Goal: Task Accomplishment & Management: Use online tool/utility

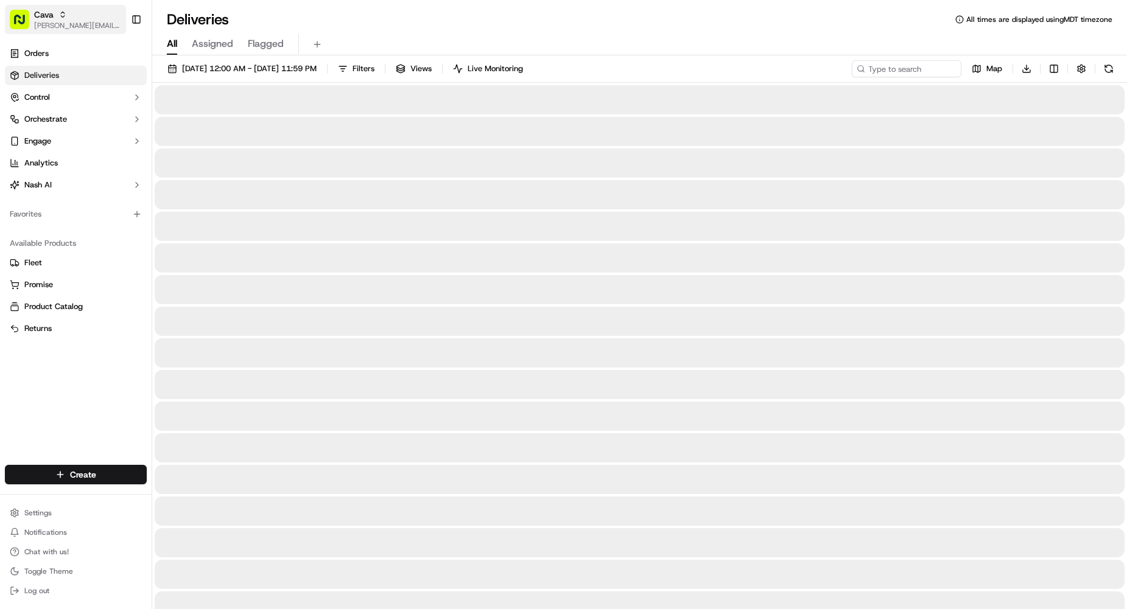
click at [61, 21] on span "[PERSON_NAME][EMAIL_ADDRESS][DOMAIN_NAME]" at bounding box center [77, 26] width 87 height 10
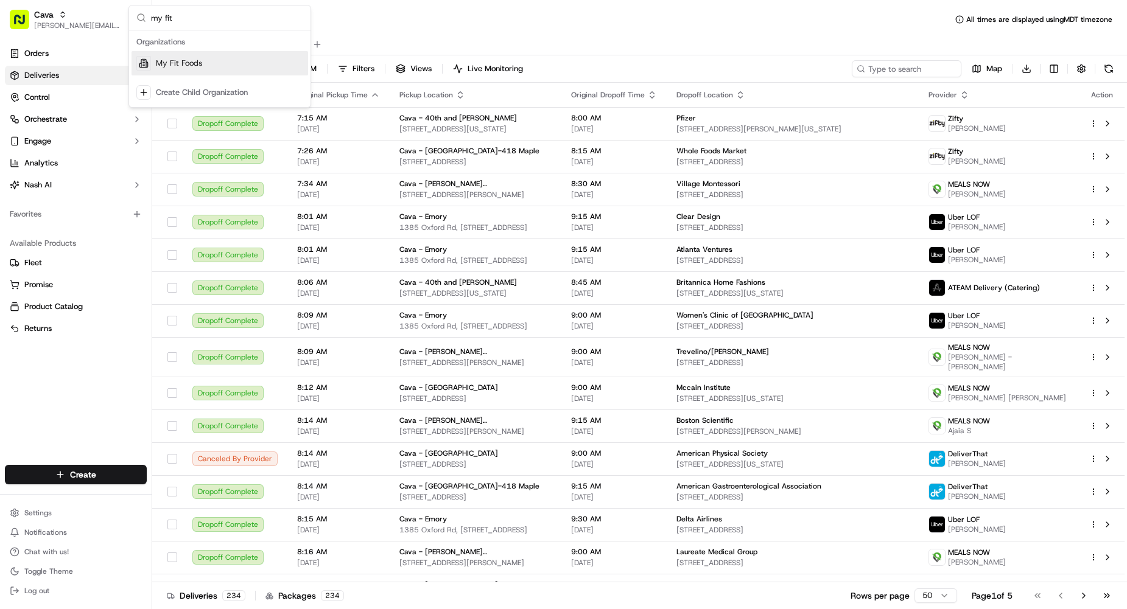
type input "my fit"
click at [178, 64] on span "My Fit Foods" at bounding box center [179, 63] width 46 height 11
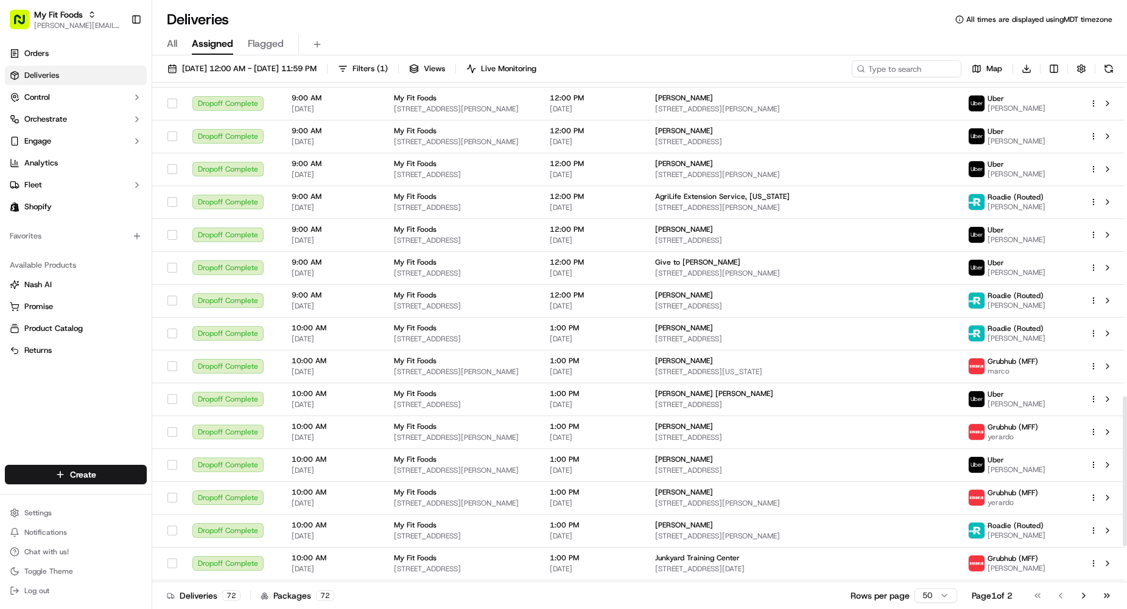
scroll to position [1169, 0]
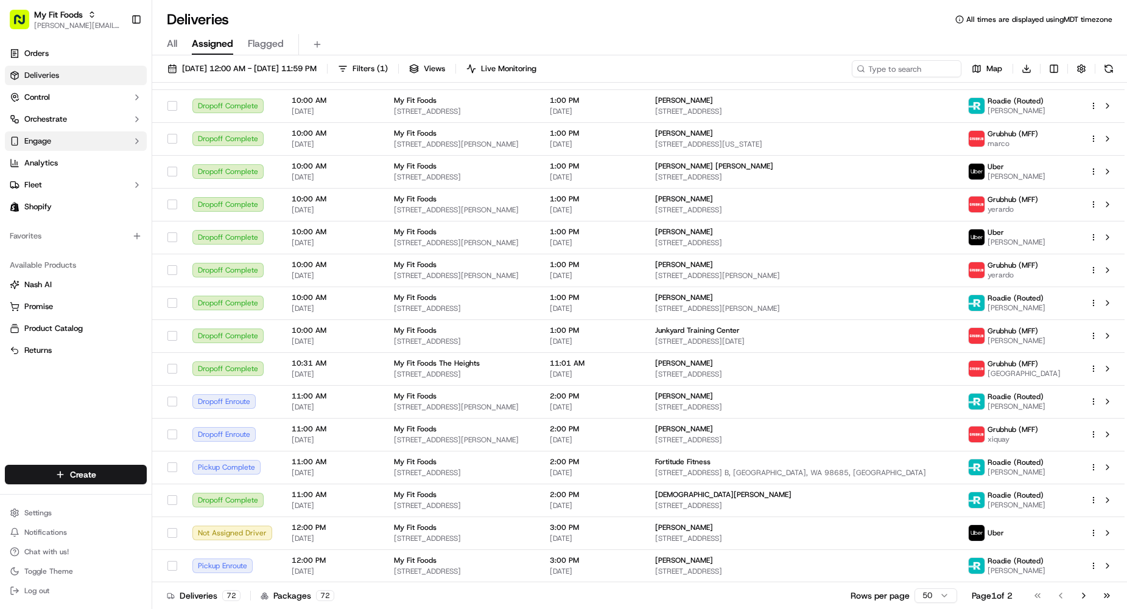
click at [83, 143] on button "Engage" at bounding box center [76, 141] width 142 height 19
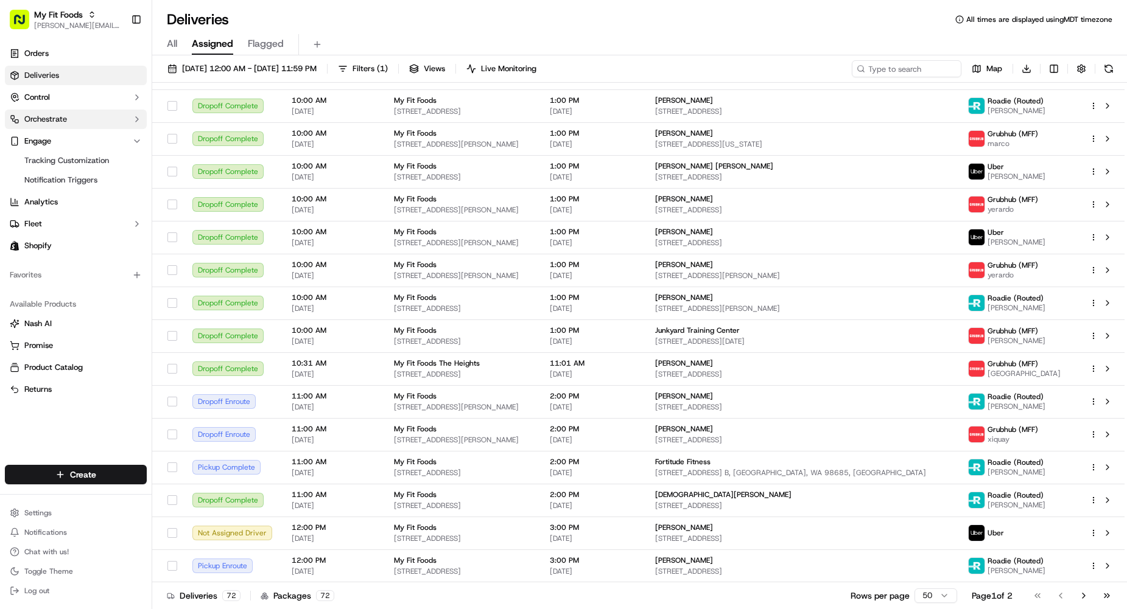
click at [73, 123] on button "Orchestrate" at bounding box center [76, 119] width 142 height 19
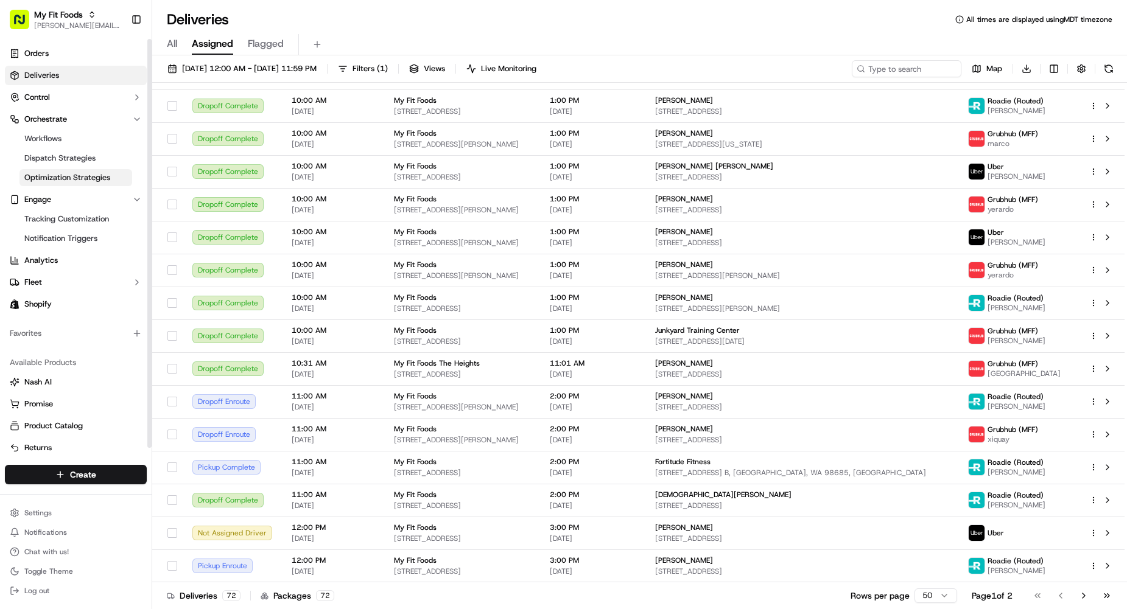
click at [64, 175] on span "Optimization Strategies" at bounding box center [67, 177] width 86 height 11
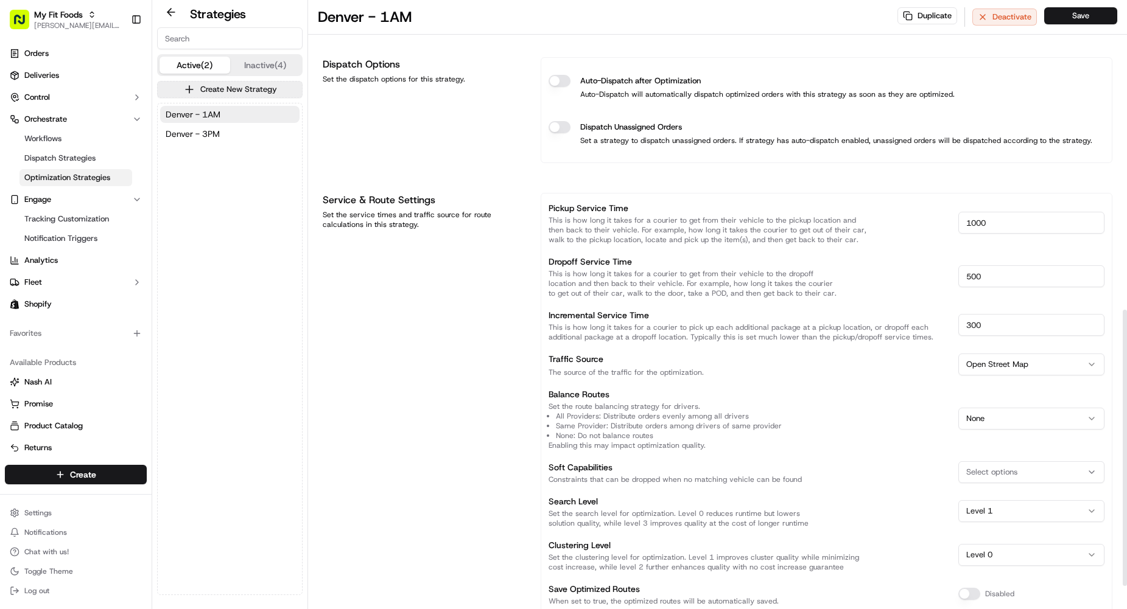
scroll to position [735, 0]
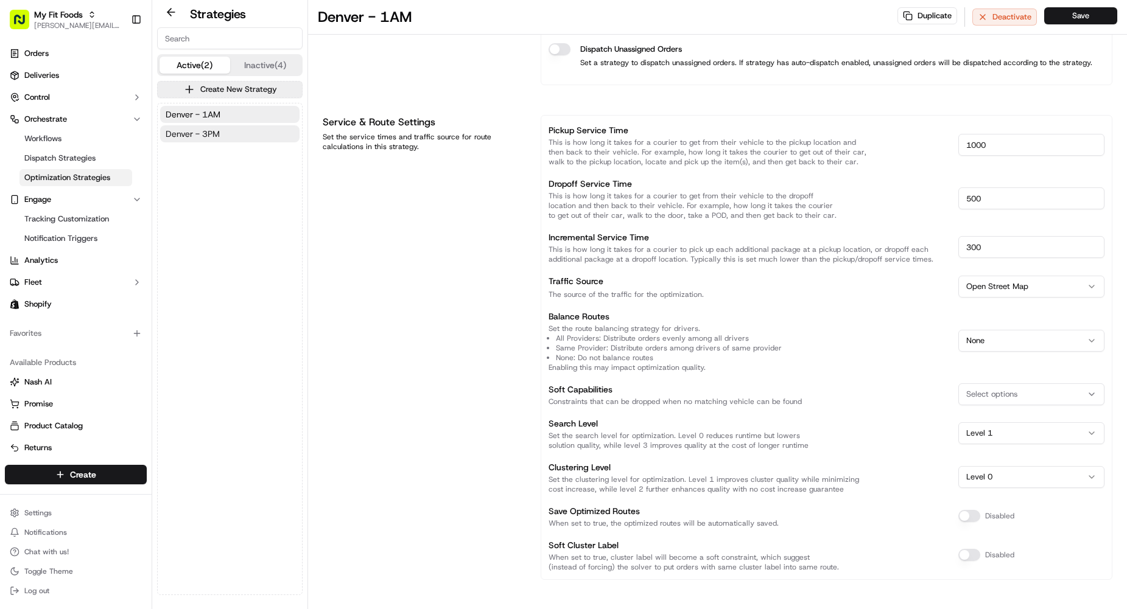
click at [225, 132] on button "Denver - 3PM" at bounding box center [229, 133] width 139 height 17
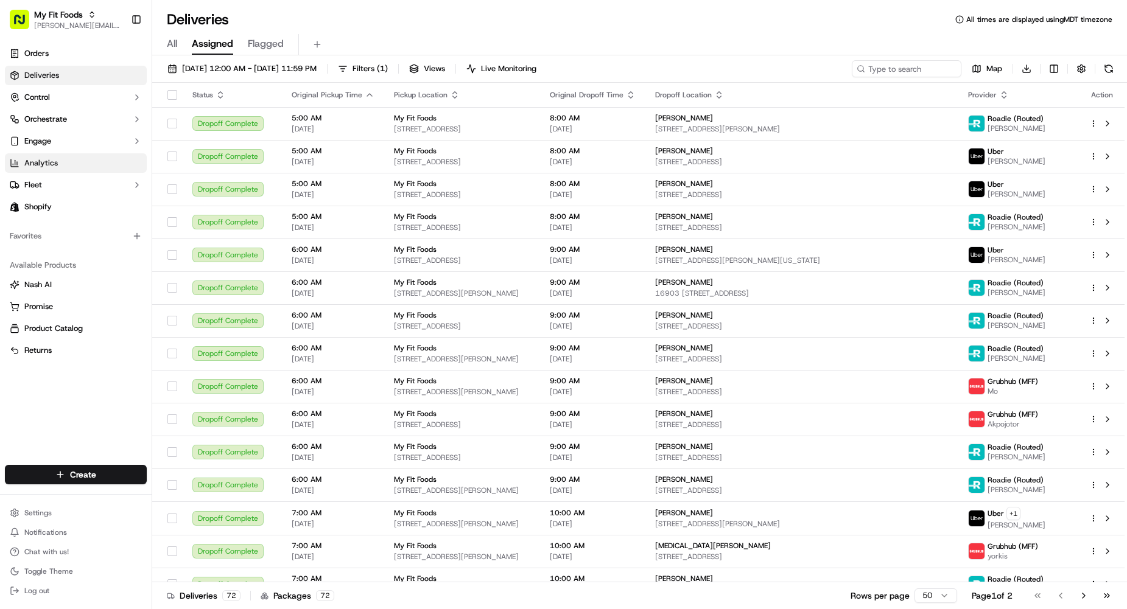
click at [59, 163] on link "Analytics" at bounding box center [76, 162] width 142 height 19
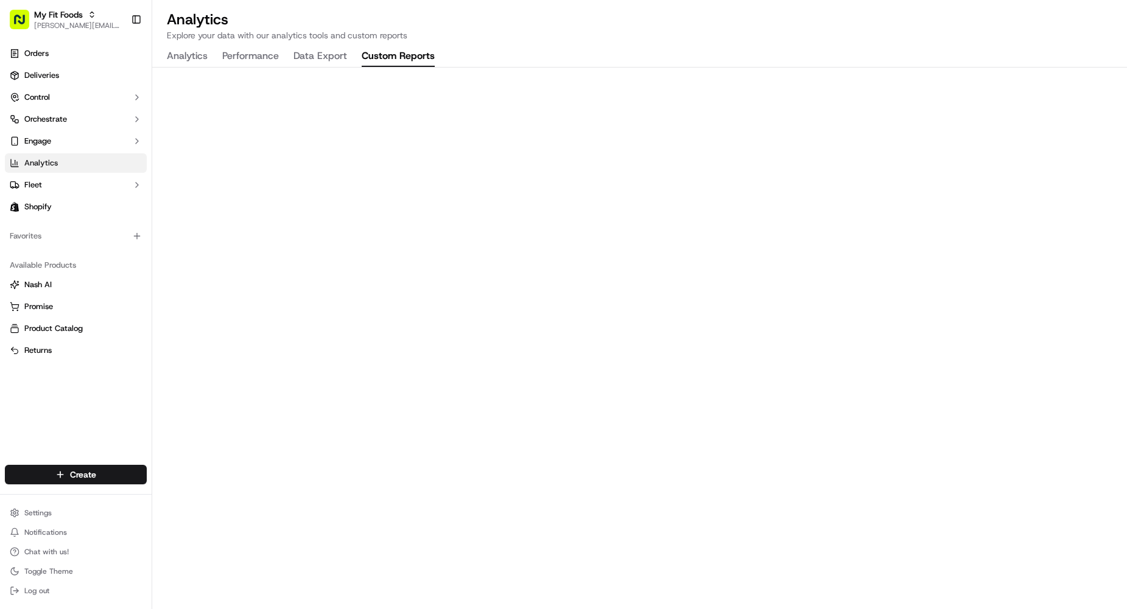
click at [409, 57] on button "Custom Reports" at bounding box center [398, 56] width 73 height 21
click at [199, 63] on button "Analytics" at bounding box center [187, 56] width 41 height 21
click at [242, 60] on button "Performance" at bounding box center [250, 56] width 57 height 21
click at [327, 65] on button "Data Export" at bounding box center [320, 56] width 54 height 21
click at [411, 55] on button "Custom Reports" at bounding box center [398, 56] width 73 height 21
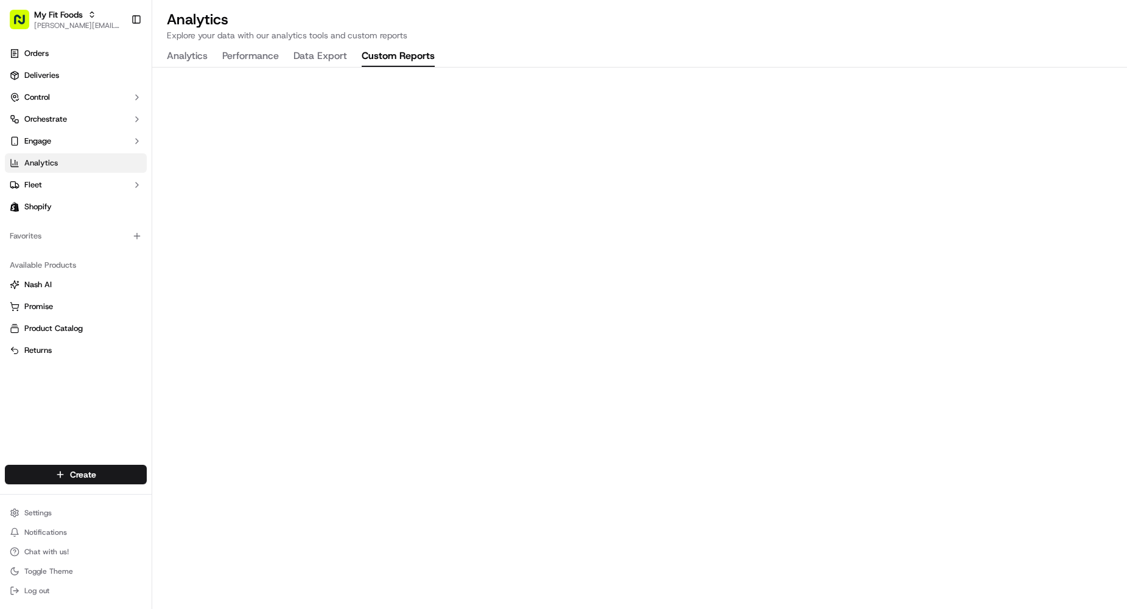
click at [315, 54] on button "Data Export" at bounding box center [320, 56] width 54 height 21
click at [245, 52] on button "Performance" at bounding box center [250, 56] width 57 height 21
click at [189, 58] on button "Analytics" at bounding box center [187, 56] width 41 height 21
click at [236, 58] on button "Performance" at bounding box center [250, 56] width 57 height 21
click at [41, 119] on span "Orchestrate" at bounding box center [45, 119] width 43 height 11
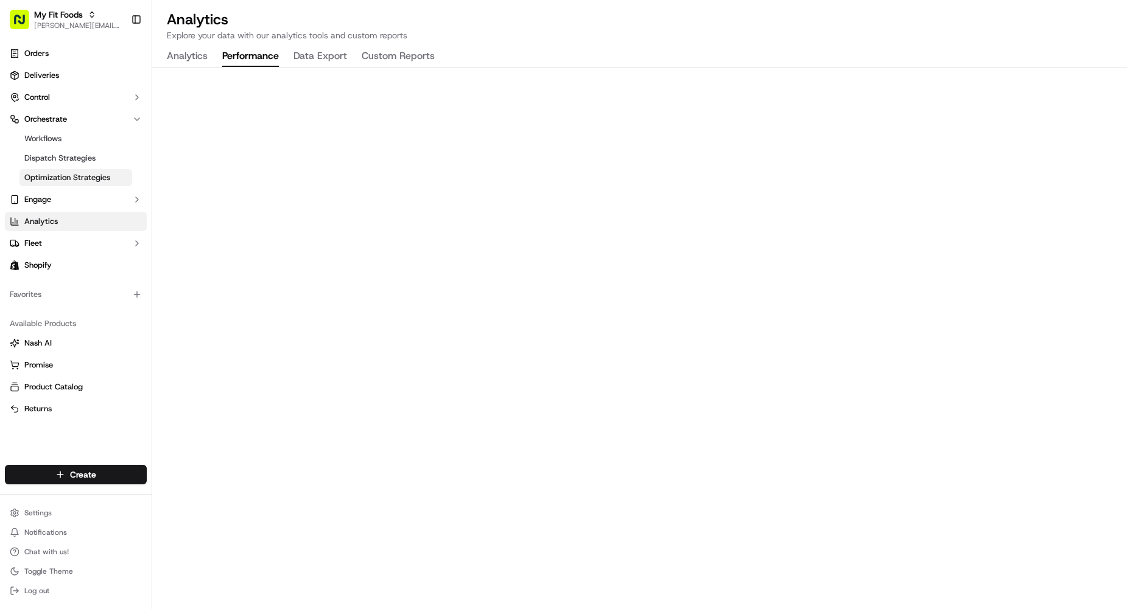
click at [49, 180] on span "Optimization Strategies" at bounding box center [67, 177] width 86 height 11
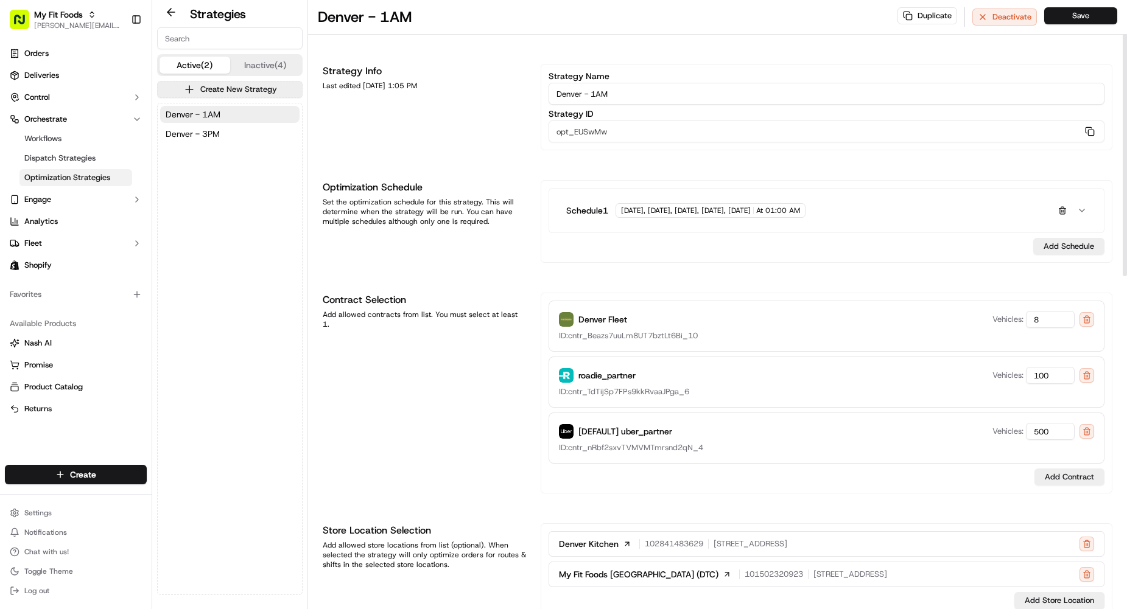
click at [462, 412] on div "Contract Selection Add allowed contracts from list. You must select at least 1." at bounding box center [424, 393] width 203 height 201
click at [47, 76] on span "Deliveries" at bounding box center [41, 75] width 35 height 11
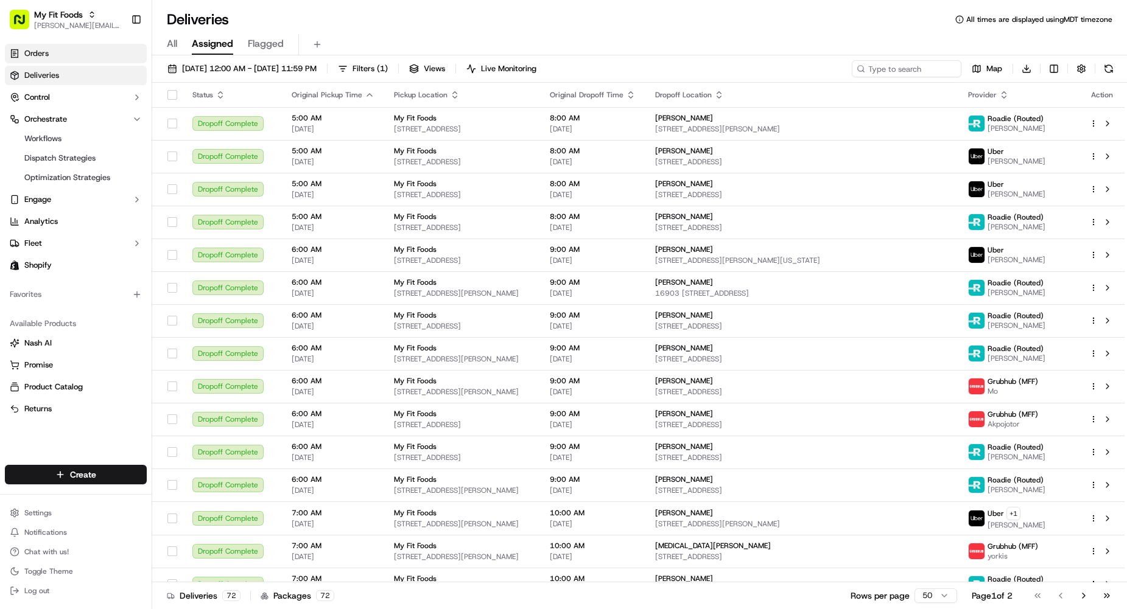
click at [56, 51] on link "Orders" at bounding box center [76, 53] width 142 height 19
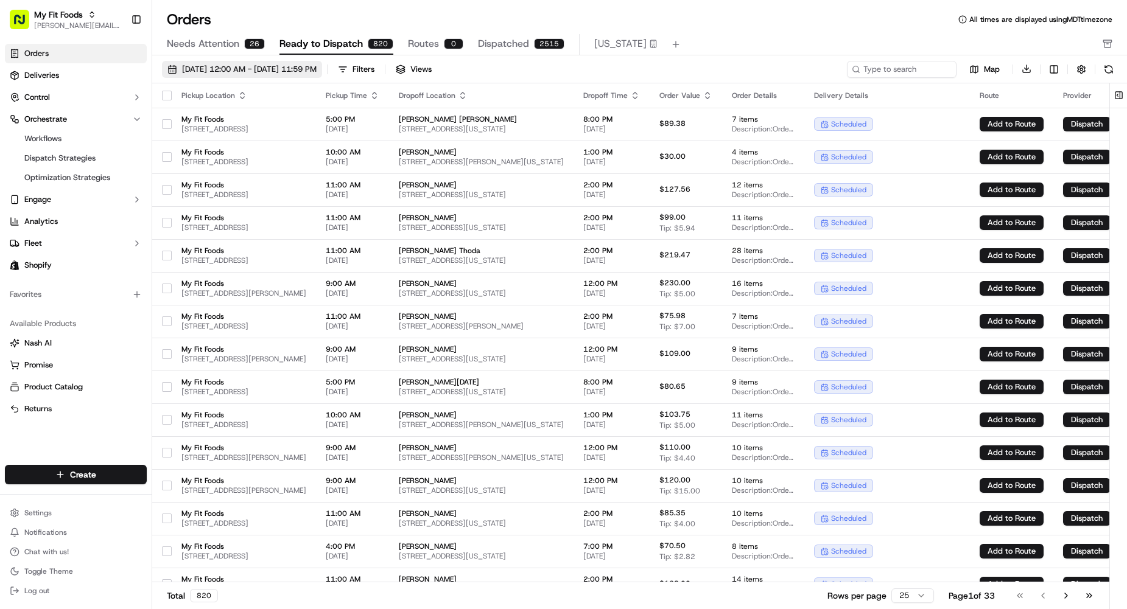
click at [301, 61] on button "09/01/2025 12:00 AM - 09/30/2025 11:59 PM" at bounding box center [242, 69] width 160 height 17
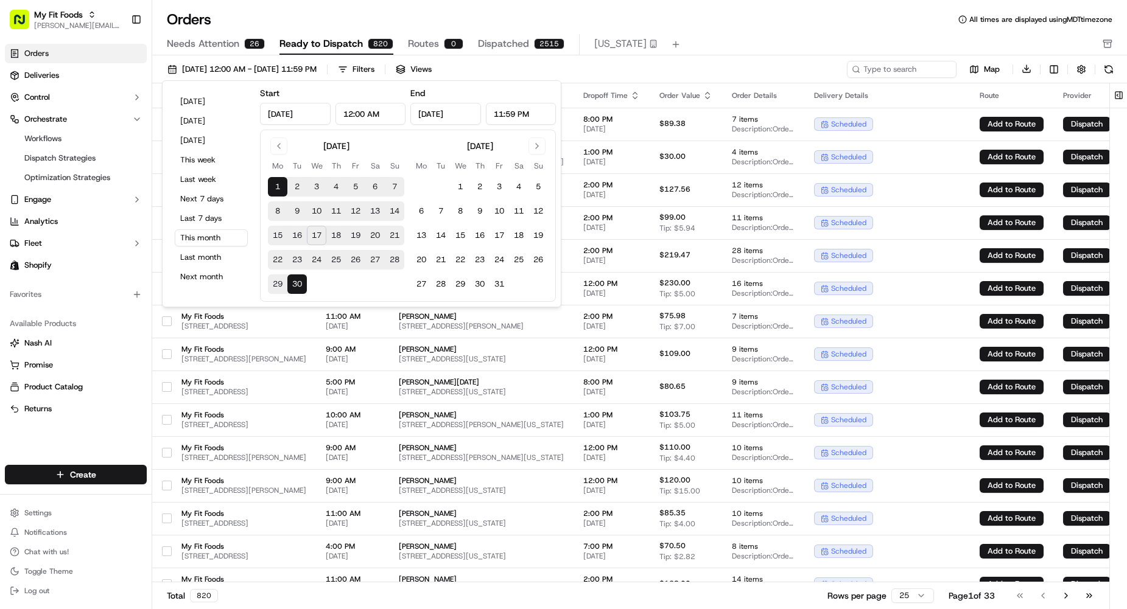
click at [335, 231] on button "18" at bounding box center [335, 235] width 19 height 19
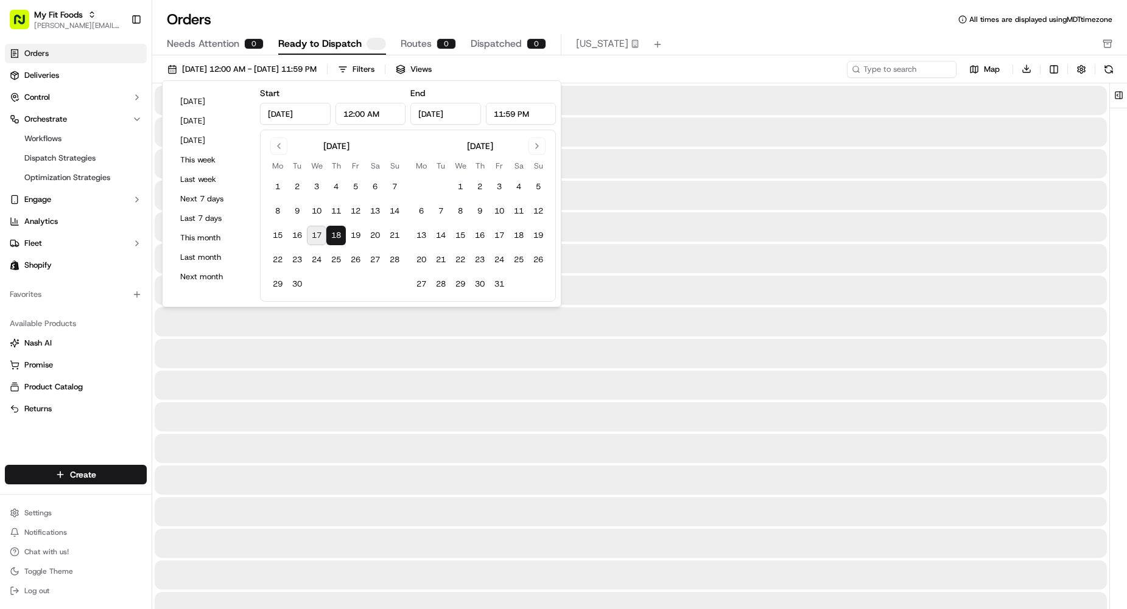
type input "Sep 18, 2025"
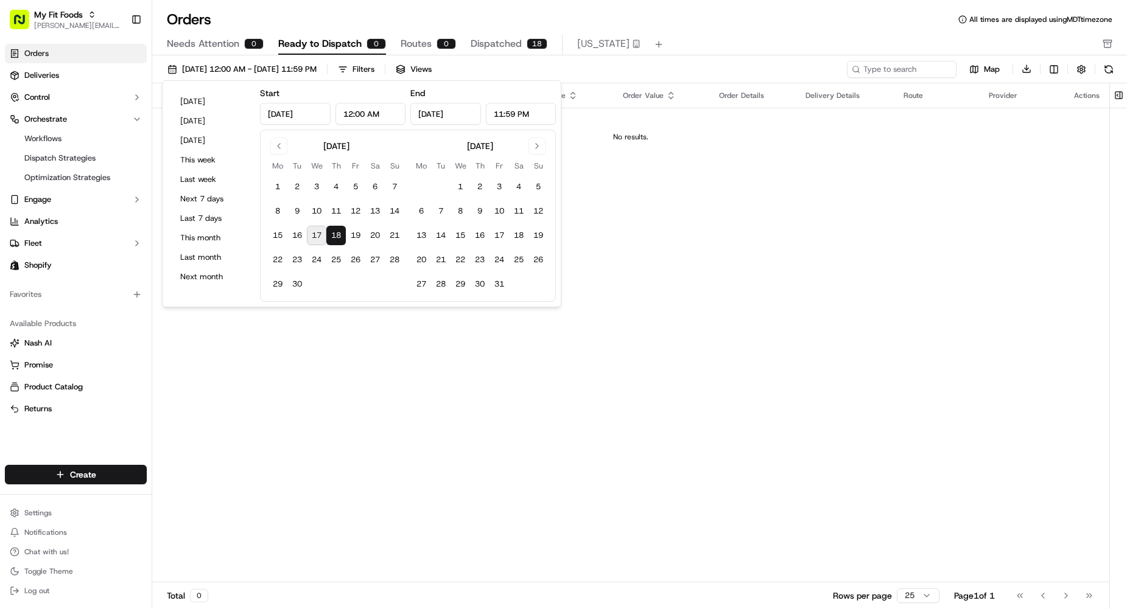
click at [720, 36] on div "Needs Attention 0 Ready to Dispatch 0 Routes 0 Dispatched 18 Colorado" at bounding box center [631, 44] width 928 height 21
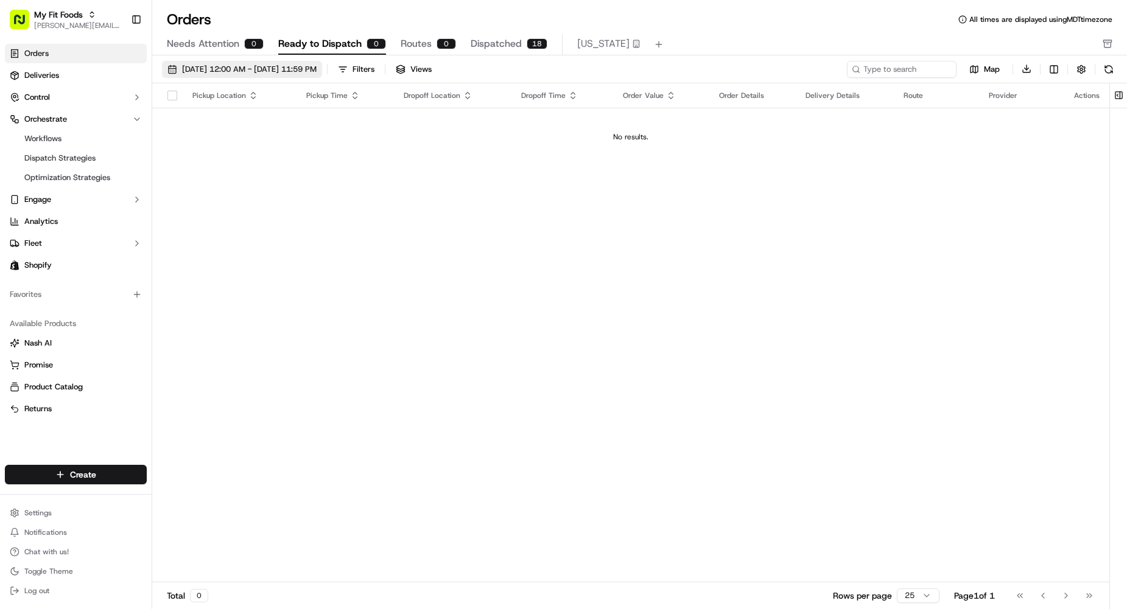
click at [203, 72] on span "09/18/2025 12:00 AM - 09/18/2025 11:59 PM" at bounding box center [249, 69] width 135 height 11
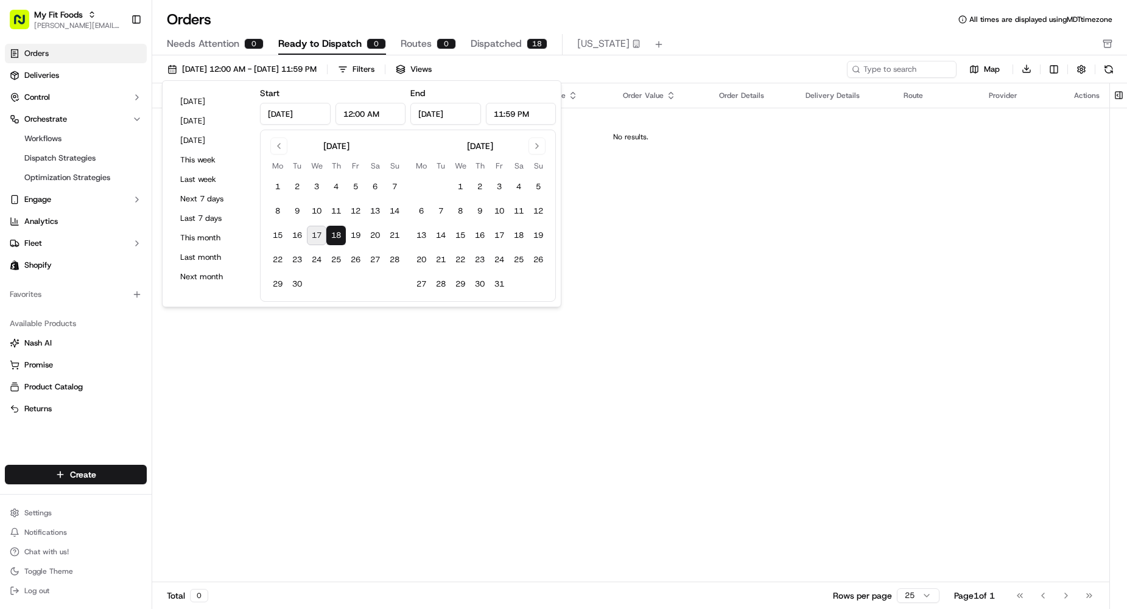
click at [195, 46] on span "Needs Attention" at bounding box center [203, 44] width 72 height 15
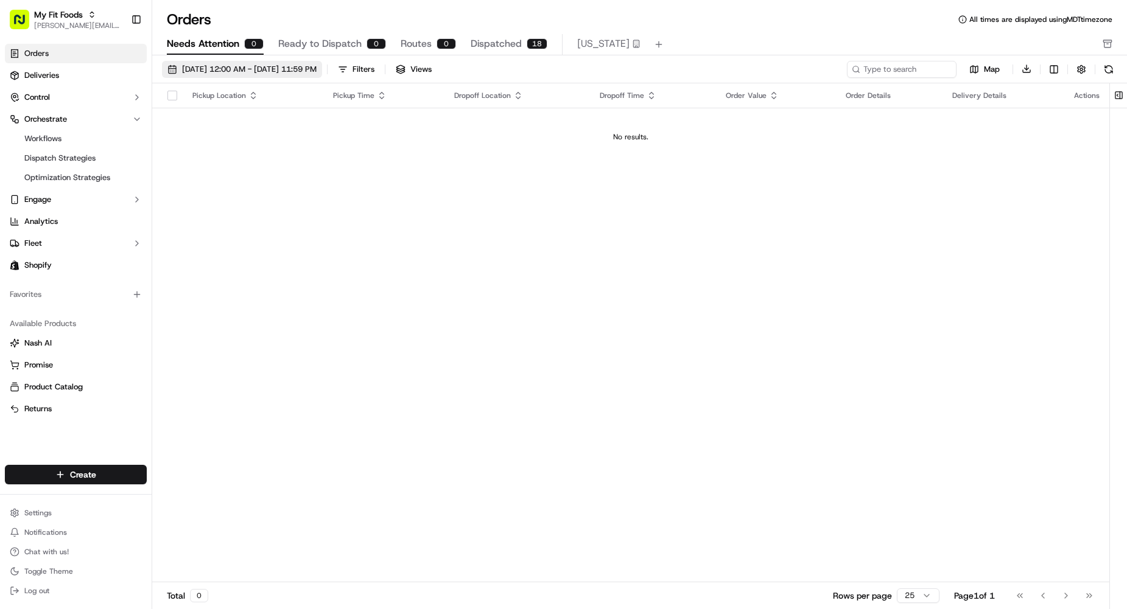
click at [238, 77] on button "09/18/2025 12:00 AM - 09/18/2025 11:59 PM" at bounding box center [242, 69] width 160 height 17
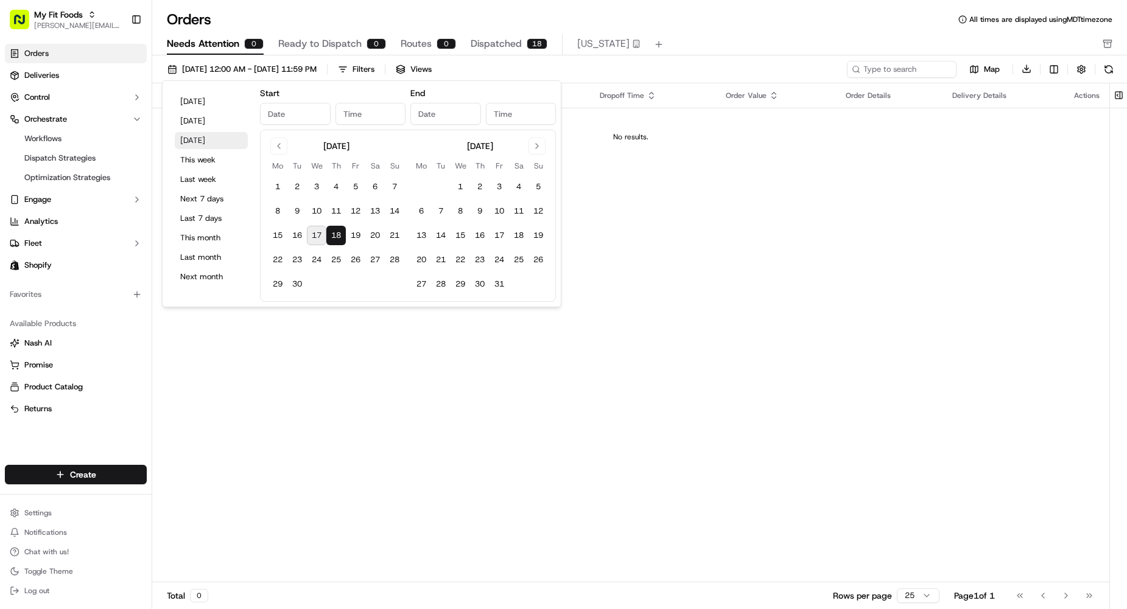
type input "Sep 18, 2025"
type input "12:00 AM"
type input "Sep 18, 2025"
type input "11:59 PM"
drag, startPoint x: 313, startPoint y: 233, endPoint x: 317, endPoint y: 257, distance: 24.7
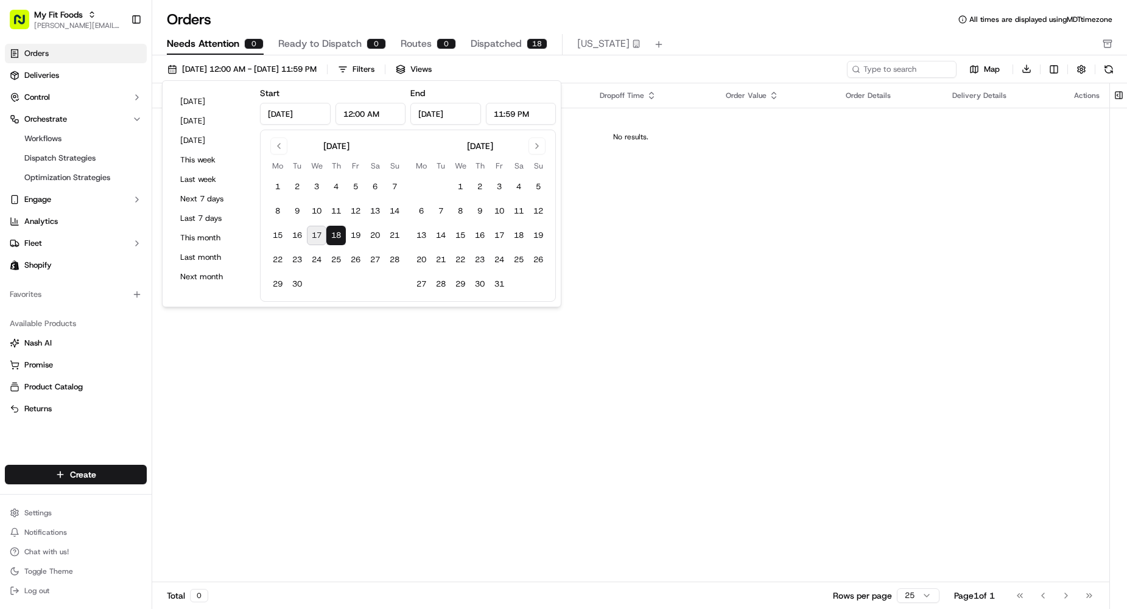
click at [313, 233] on button "17" at bounding box center [316, 235] width 19 height 19
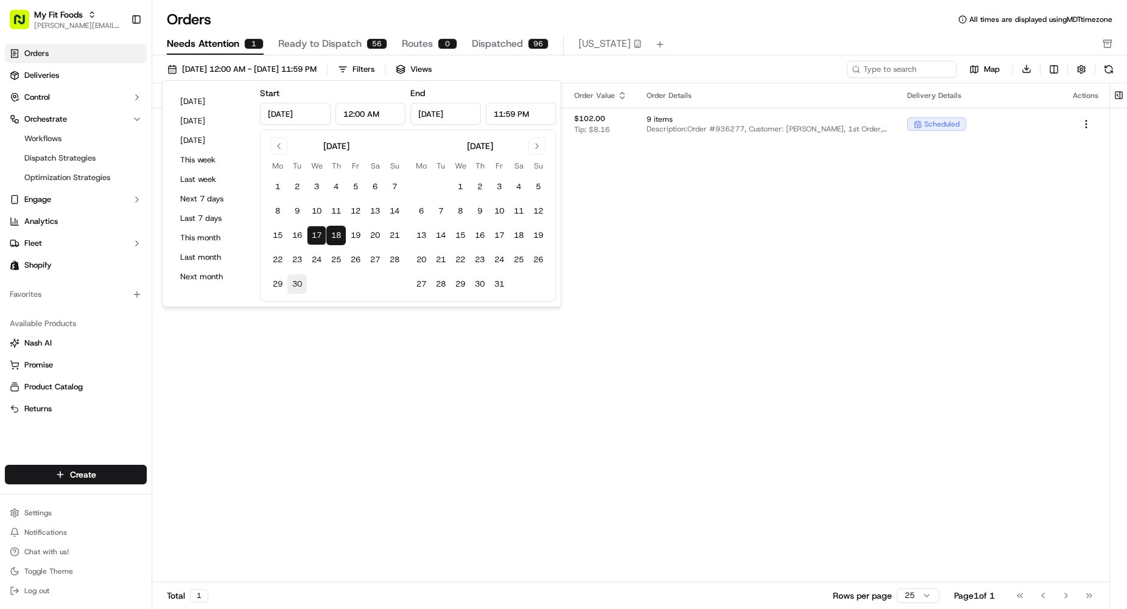
click at [294, 286] on button "30" at bounding box center [296, 284] width 19 height 19
type input "Sep 30, 2025"
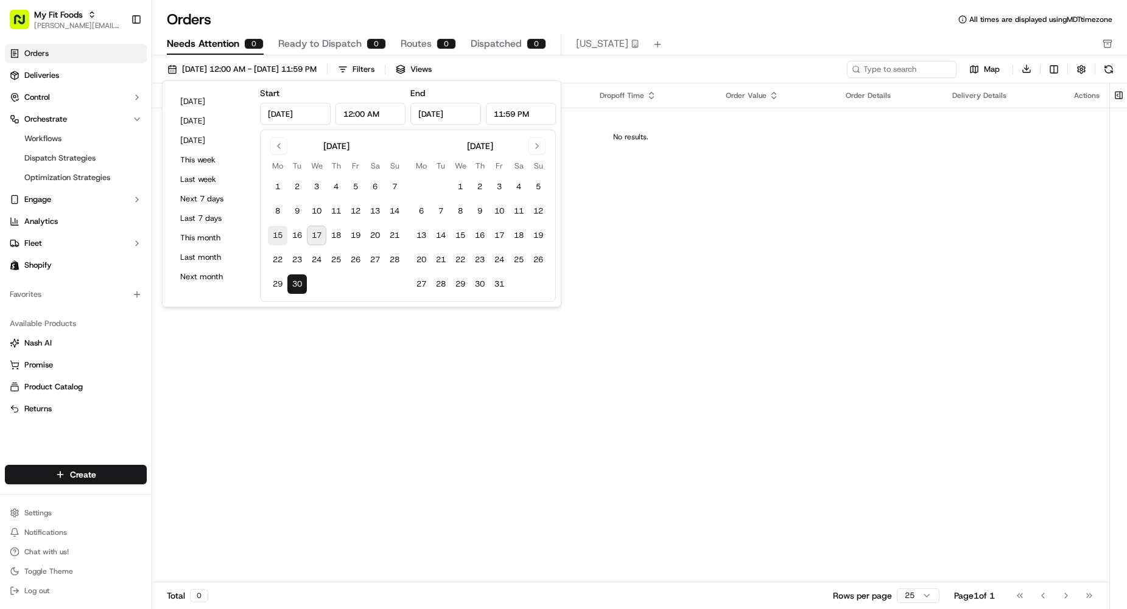
click at [278, 236] on button "15" at bounding box center [277, 235] width 19 height 19
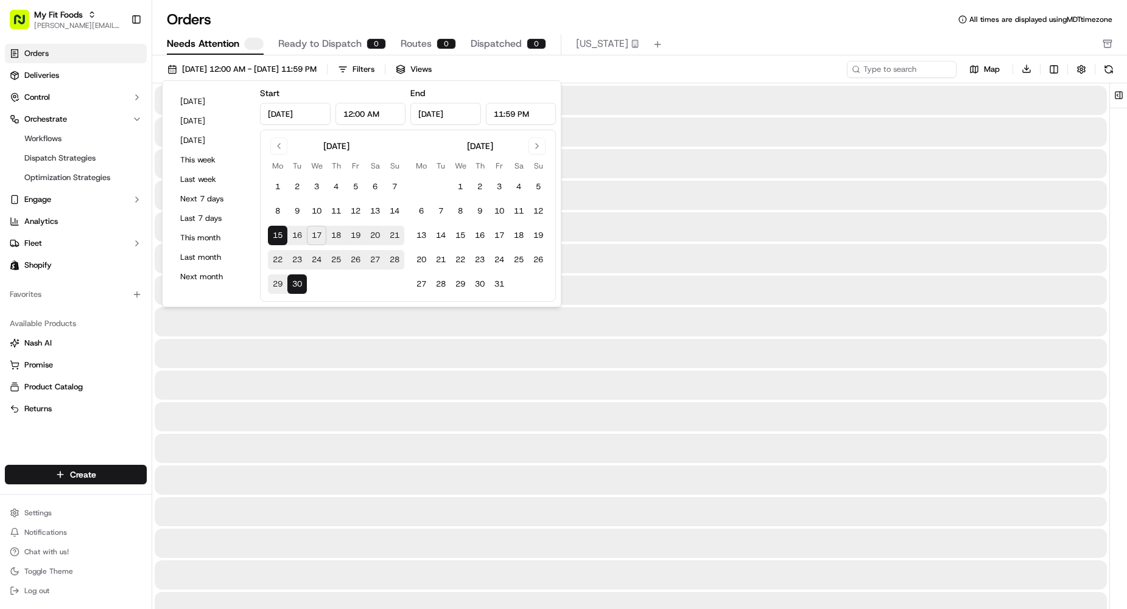
type input "Sep 15, 2025"
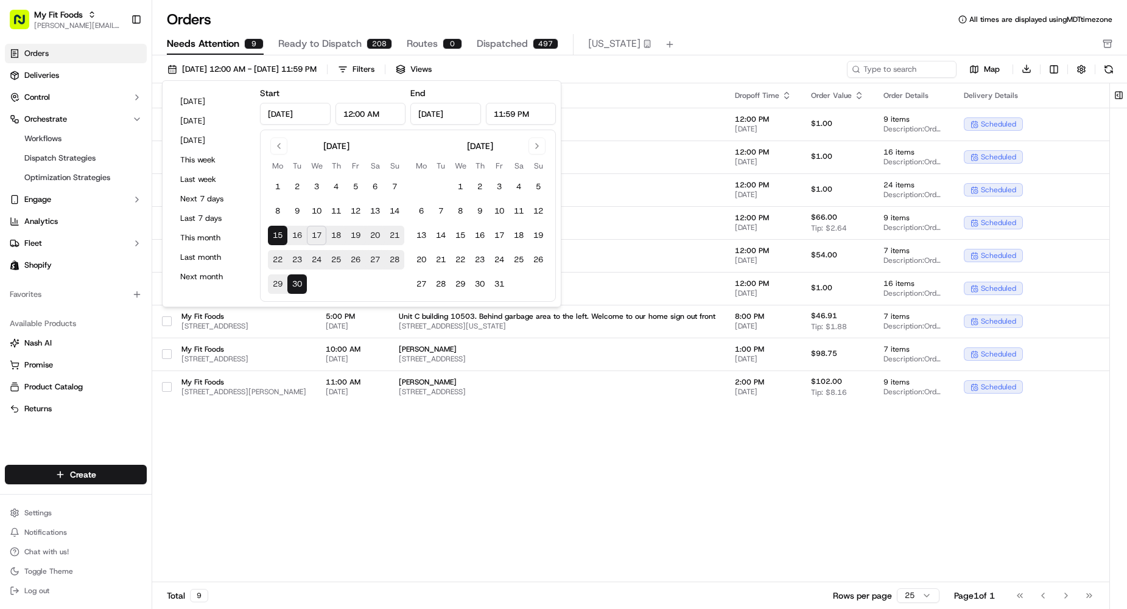
click at [611, 452] on div "Pickup Location Pickup Time Dropoff Location Dropoff Time Order Value Order Det…" at bounding box center [659, 333] width 1014 height 500
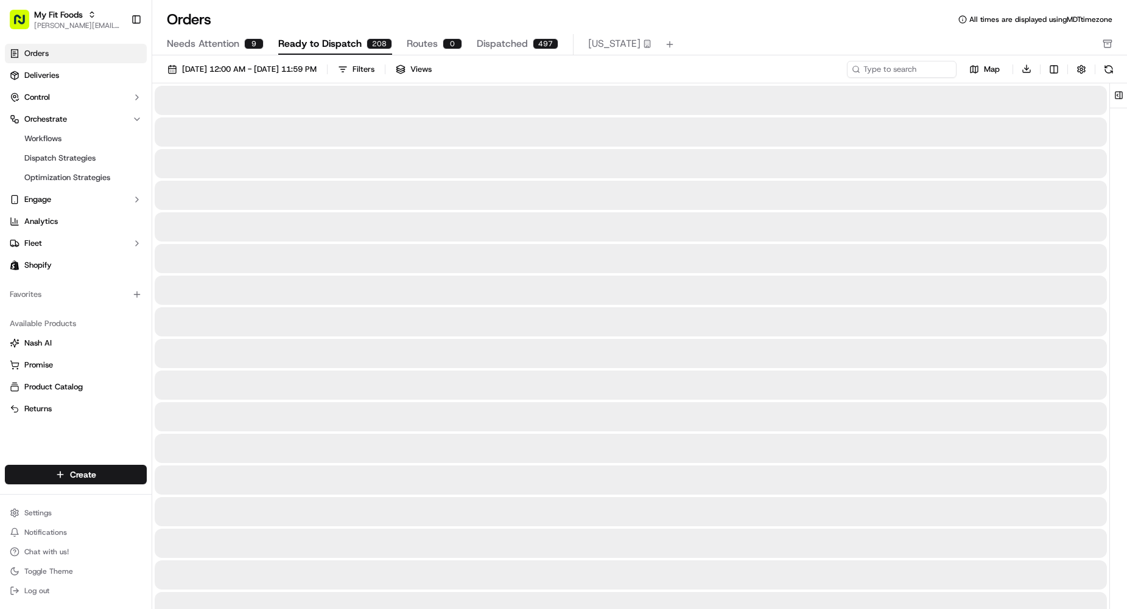
click at [320, 41] on span "Ready to Dispatch" at bounding box center [319, 44] width 83 height 15
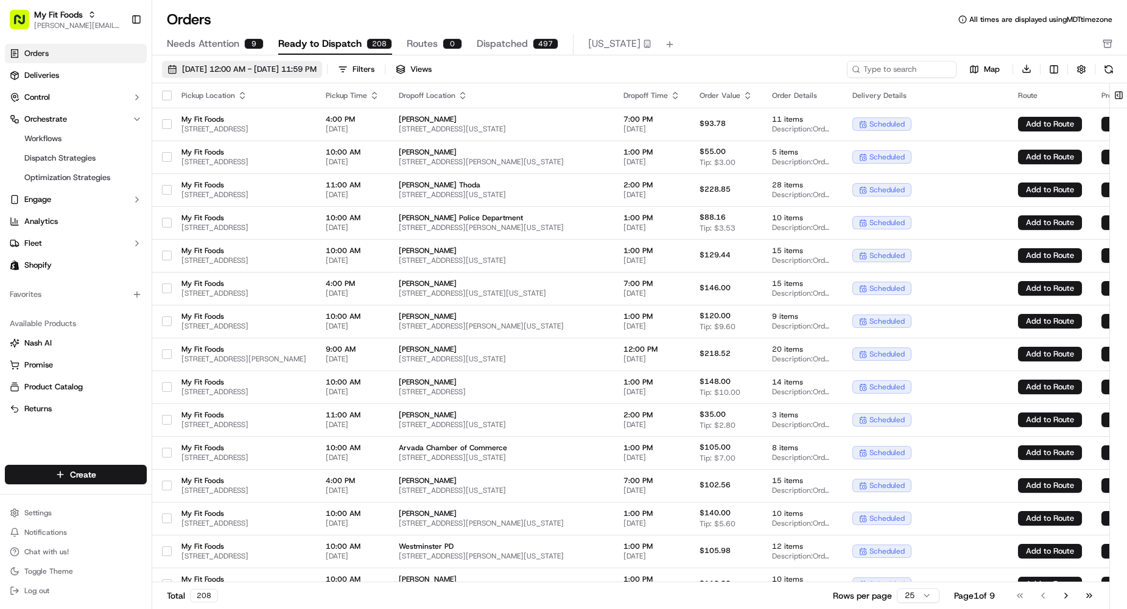
click at [270, 69] on span "09/15/2025 12:00 AM - 09/30/2025 11:59 PM" at bounding box center [249, 69] width 135 height 11
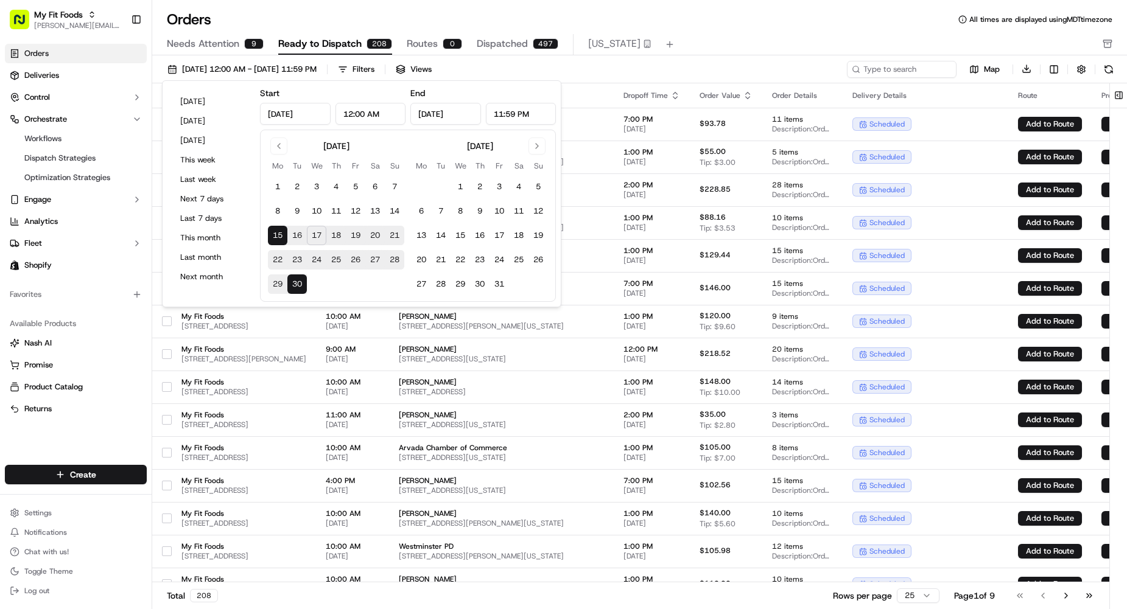
click at [372, 235] on button "20" at bounding box center [374, 235] width 19 height 19
type input "Sep 20, 2025"
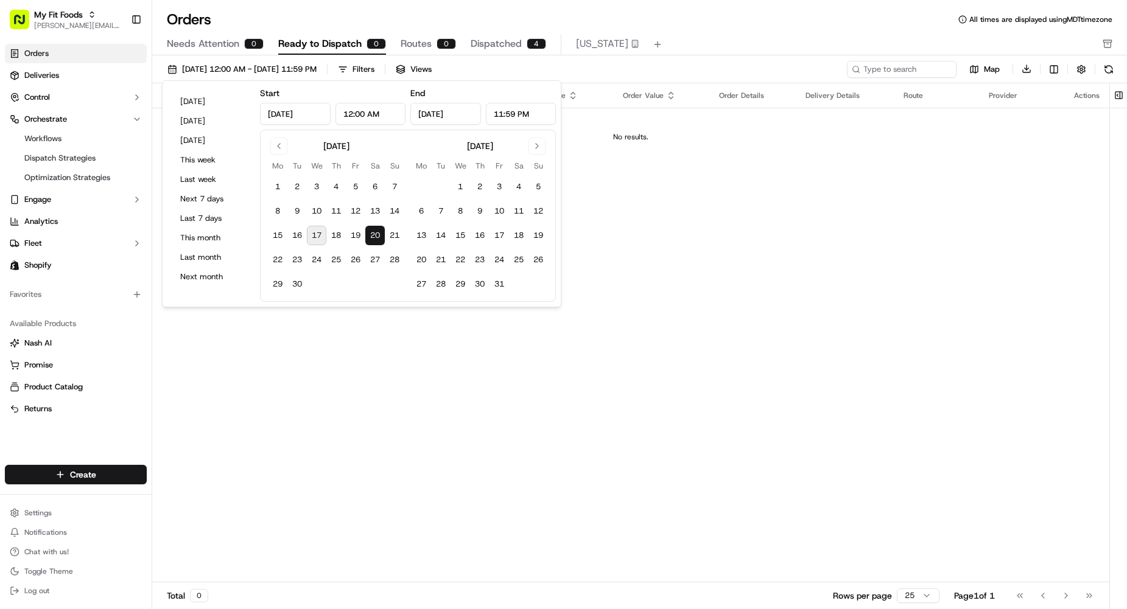
click at [767, 24] on div "Orders All times are displayed using MDT timezone" at bounding box center [639, 19] width 975 height 19
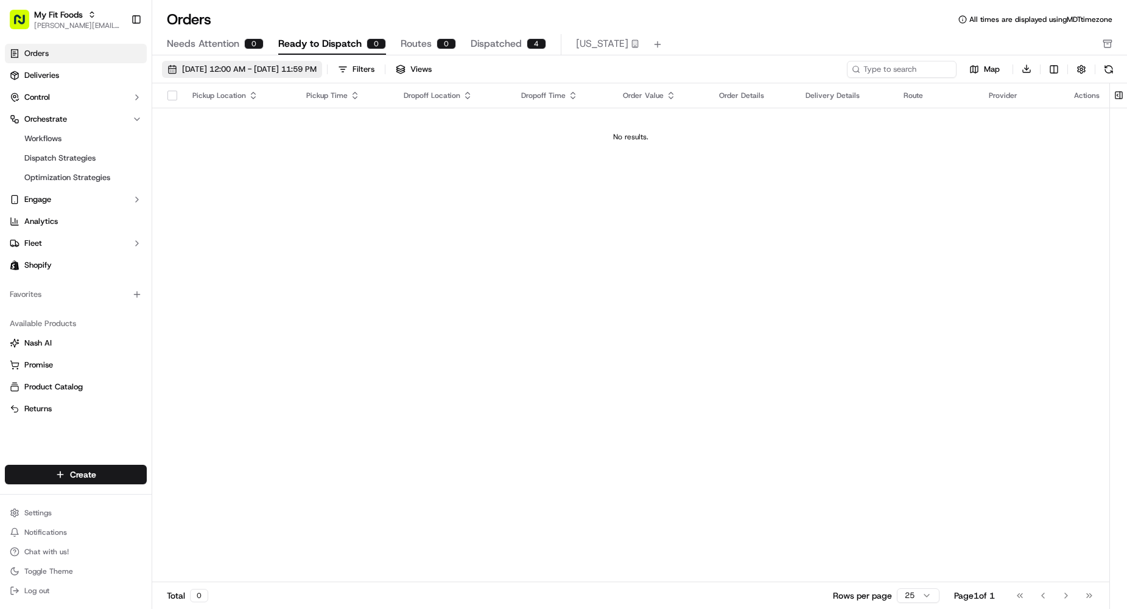
click at [268, 72] on span "09/20/2025 12:00 AM - 09/20/2025 11:59 PM" at bounding box center [249, 69] width 135 height 11
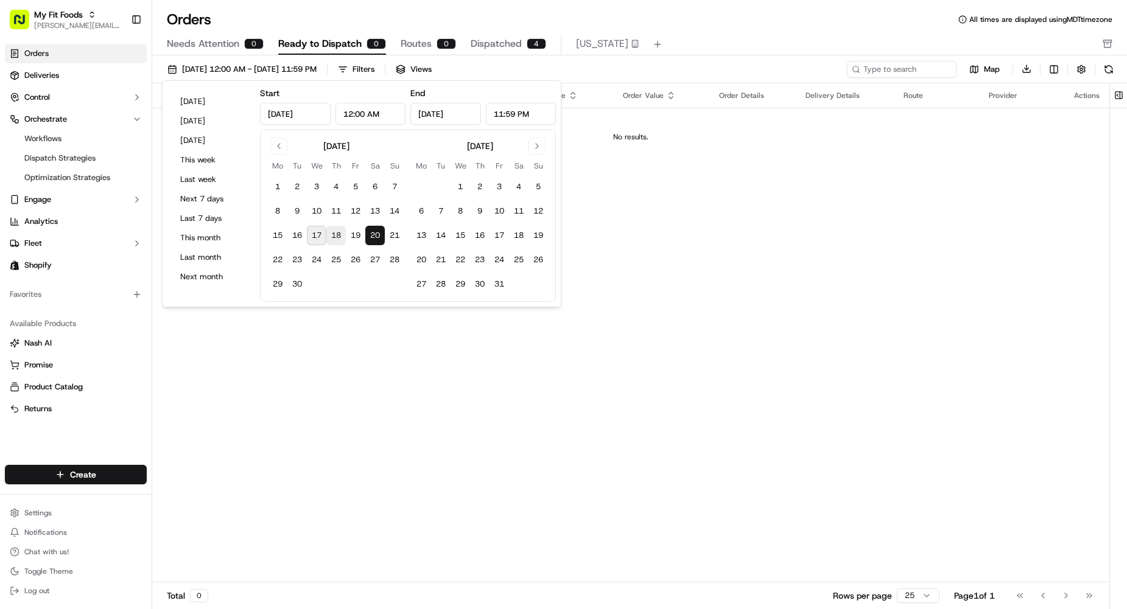
click at [338, 238] on button "18" at bounding box center [335, 235] width 19 height 19
click at [316, 239] on button "17" at bounding box center [316, 235] width 19 height 19
type input "Sep 17, 2025"
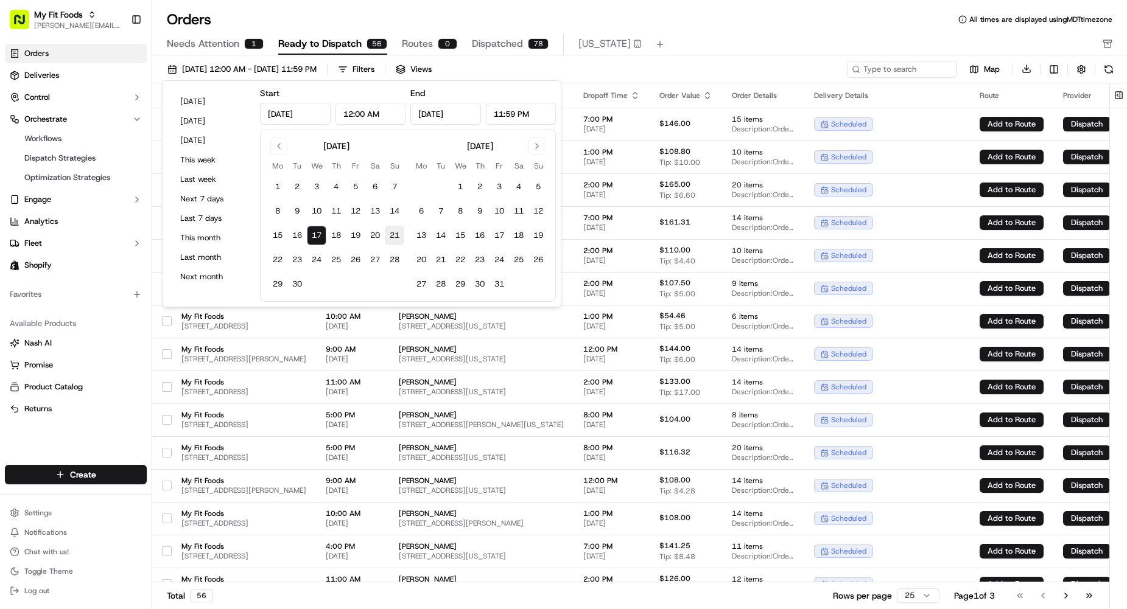
click at [397, 233] on button "21" at bounding box center [394, 235] width 19 height 19
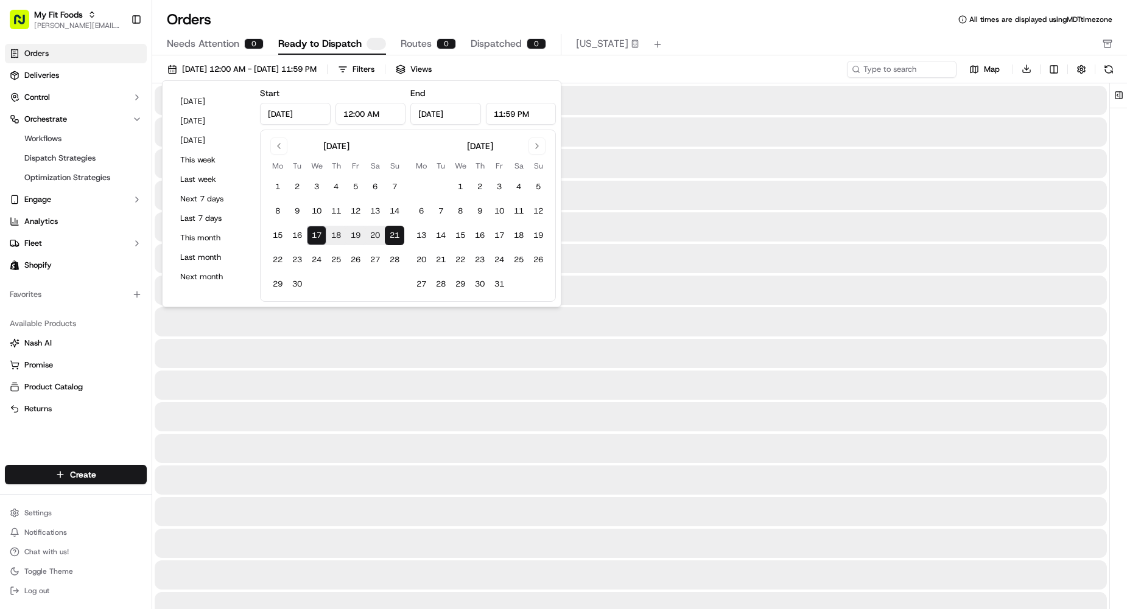
type input "Sep 21, 2025"
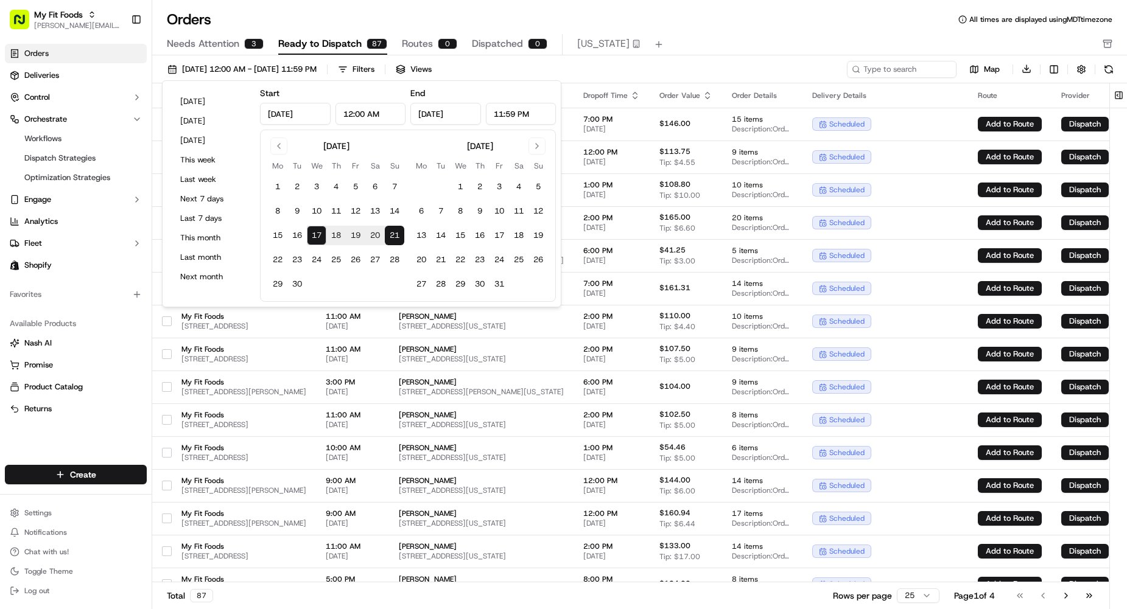
click at [738, 0] on div "Orders All times are displayed using MDT timezone Needs Attention 3 Ready to Di…" at bounding box center [639, 304] width 975 height 609
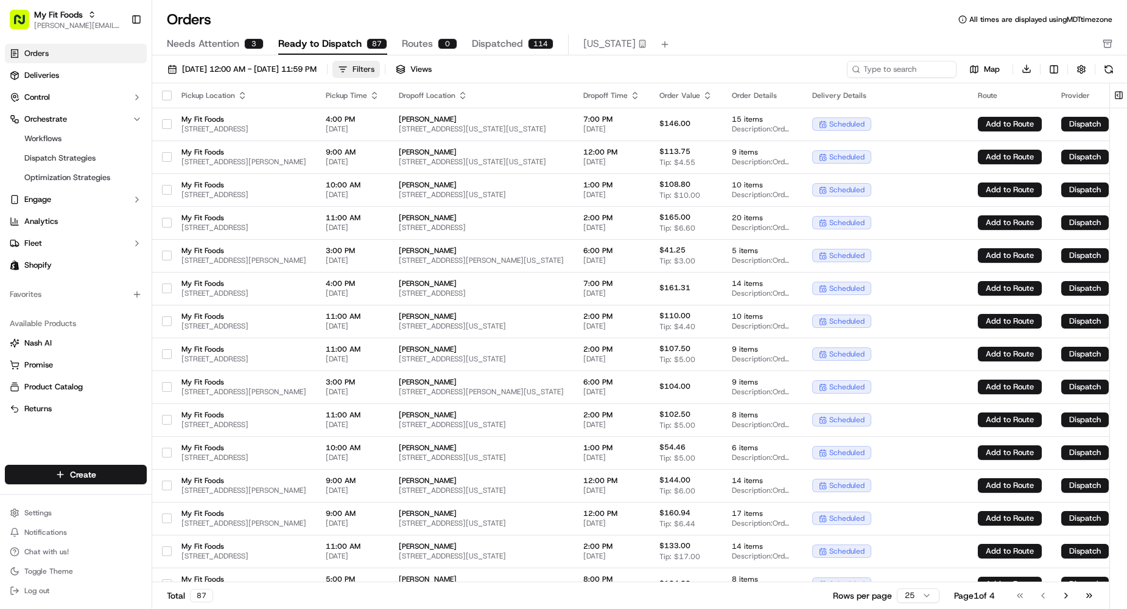
click at [380, 71] on button "Filters" at bounding box center [355, 69] width 47 height 17
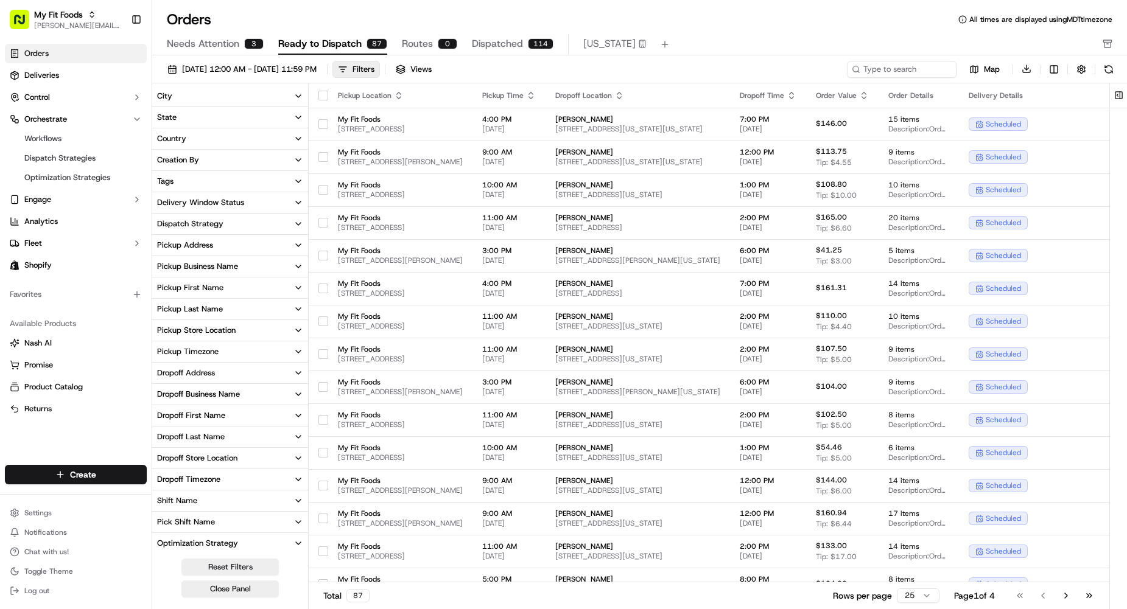
click at [190, 119] on button "State" at bounding box center [230, 117] width 156 height 21
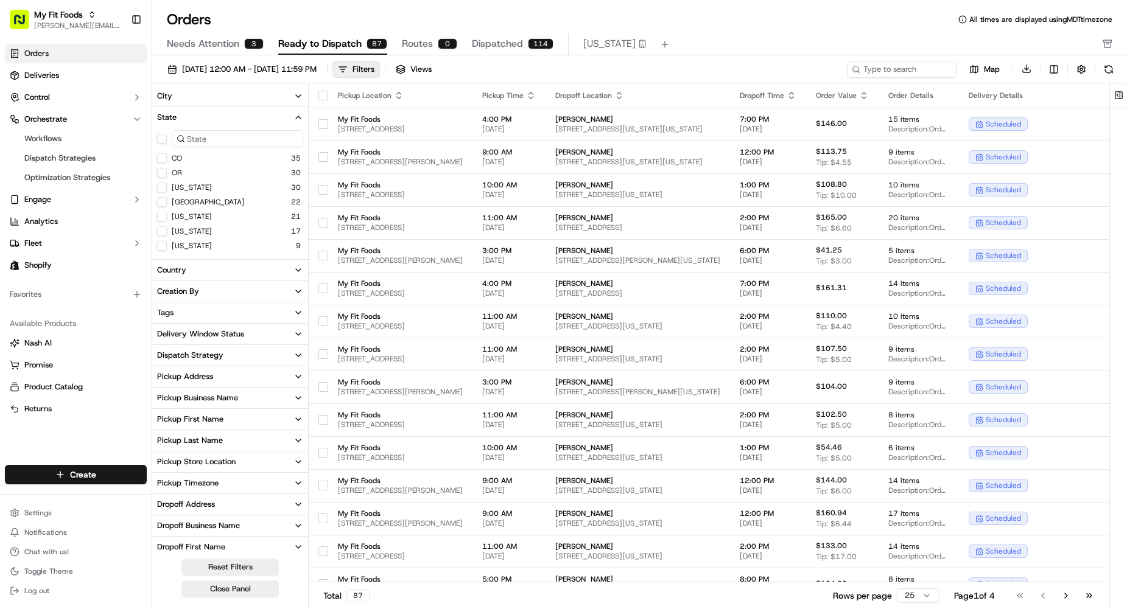
click at [164, 158] on button "CO" at bounding box center [162, 158] width 10 height 10
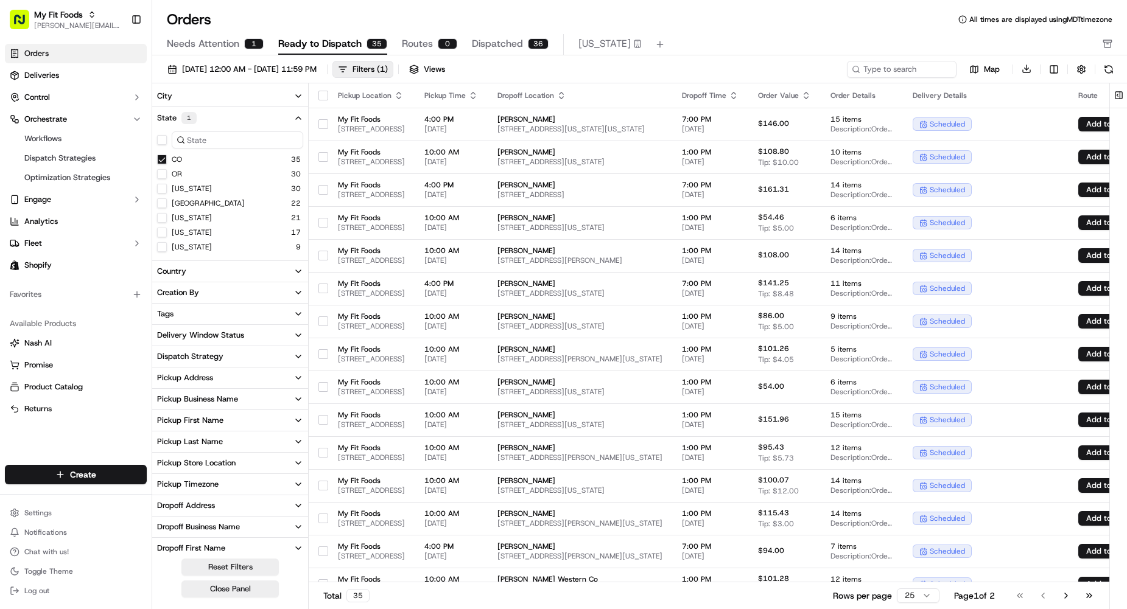
click at [741, 61] on div "09/17/2025 12:00 AM - 09/21/2025 11:59 PM Filters ( 1 ) Views" at bounding box center [503, 69] width 682 height 17
click at [323, 125] on button "button" at bounding box center [323, 124] width 10 height 10
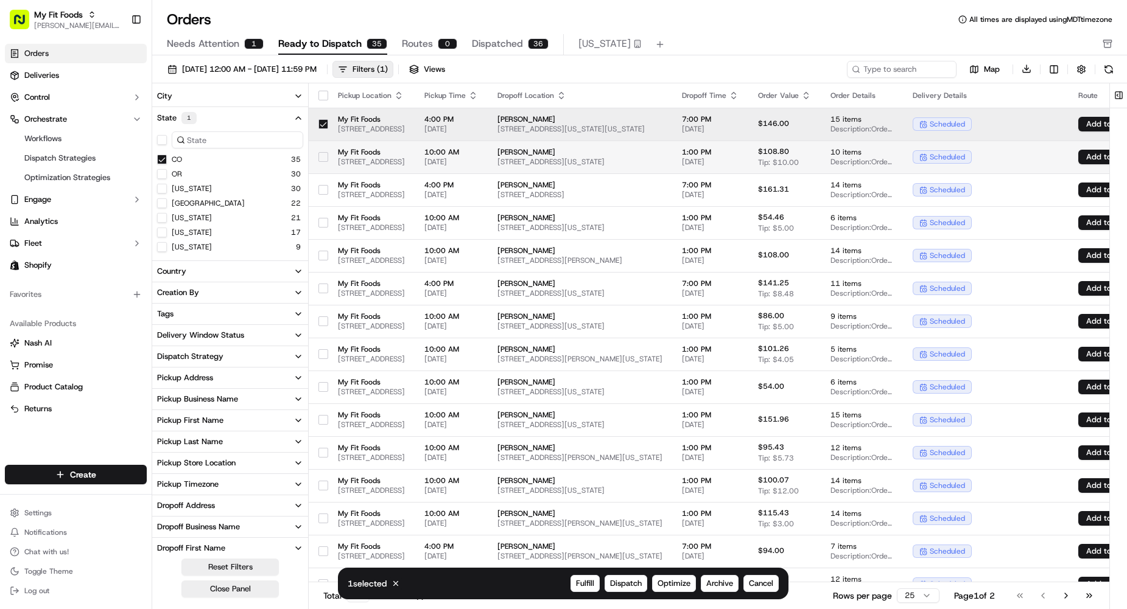
click at [320, 156] on button "button" at bounding box center [323, 157] width 10 height 10
drag, startPoint x: 321, startPoint y: 158, endPoint x: 325, endPoint y: 132, distance: 26.4
click at [321, 157] on button "button" at bounding box center [323, 157] width 10 height 10
click at [326, 125] on button "button" at bounding box center [323, 124] width 10 height 10
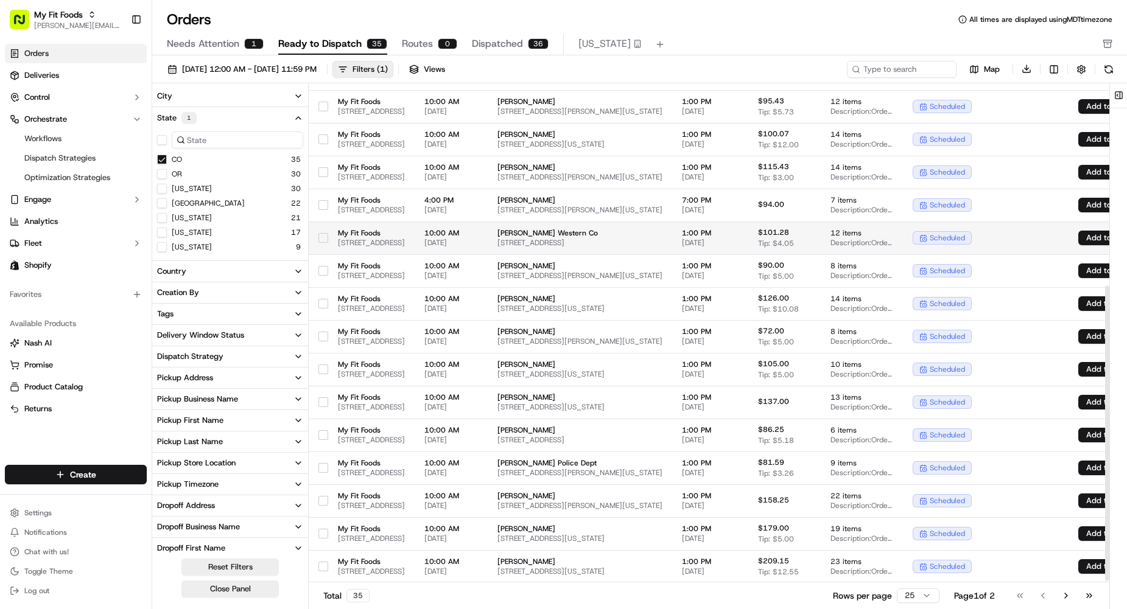
scroll to position [343, 0]
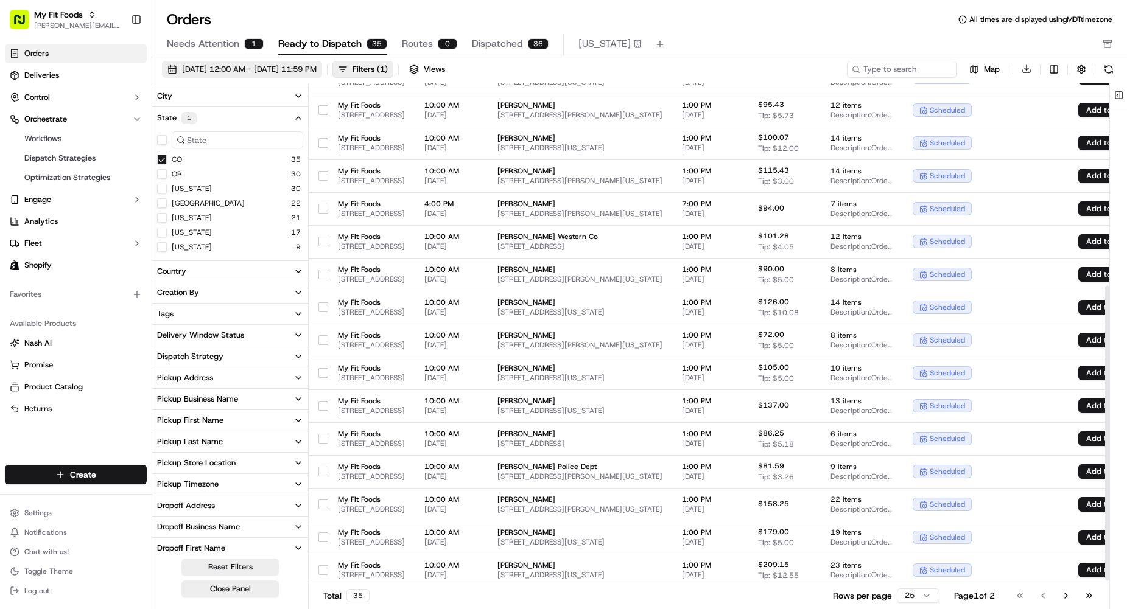
click at [282, 69] on span "09/17/2025 12:00 AM - 09/21/2025 11:59 PM" at bounding box center [249, 69] width 135 height 11
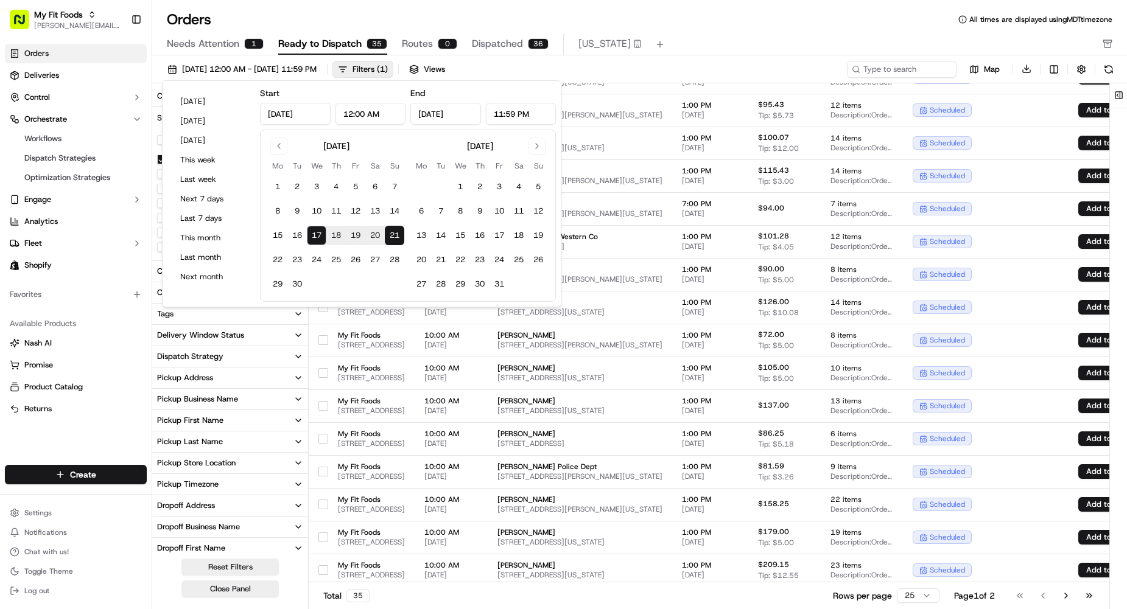
click at [390, 236] on button "21" at bounding box center [394, 235] width 19 height 19
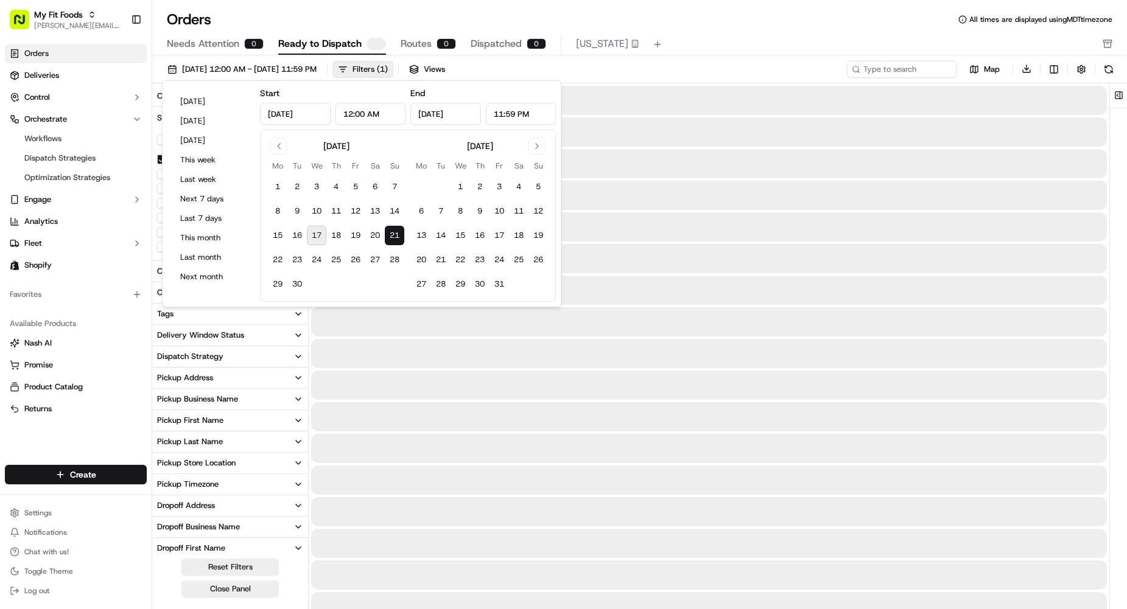
type input "Sep 21, 2025"
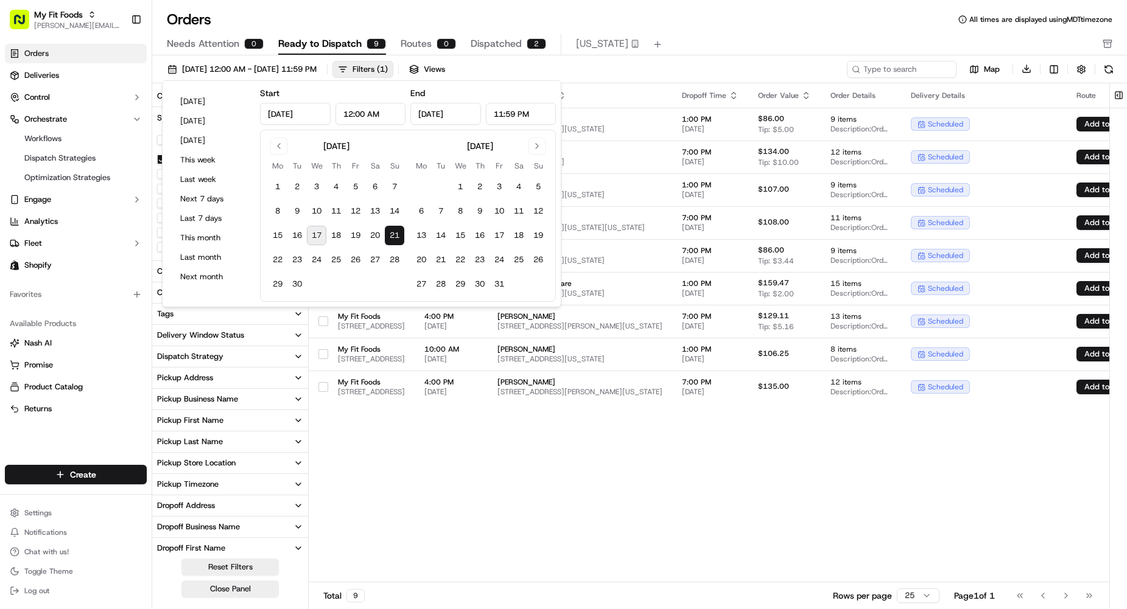
click at [689, 58] on div "09/21/2025 12:00 AM - 09/21/2025 11:59 PM Filters ( 1 ) Views Map Download City…" at bounding box center [639, 336] width 975 height 563
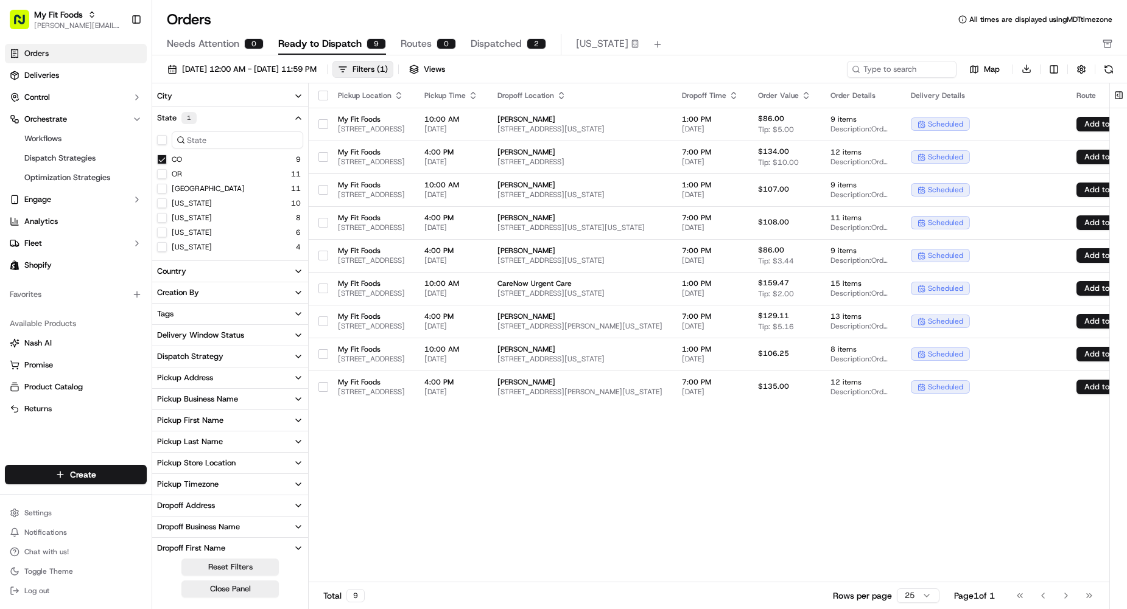
click at [318, 100] on th at bounding box center [318, 95] width 19 height 24
click at [323, 92] on button "button" at bounding box center [323, 96] width 10 height 10
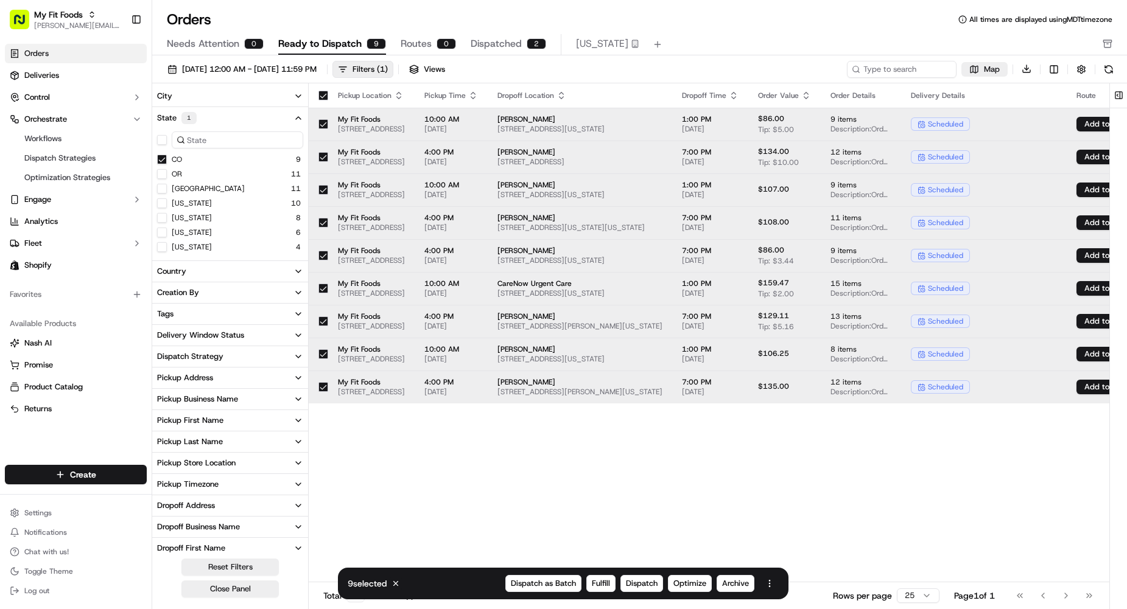
click at [980, 75] on button "Map" at bounding box center [984, 69] width 46 height 15
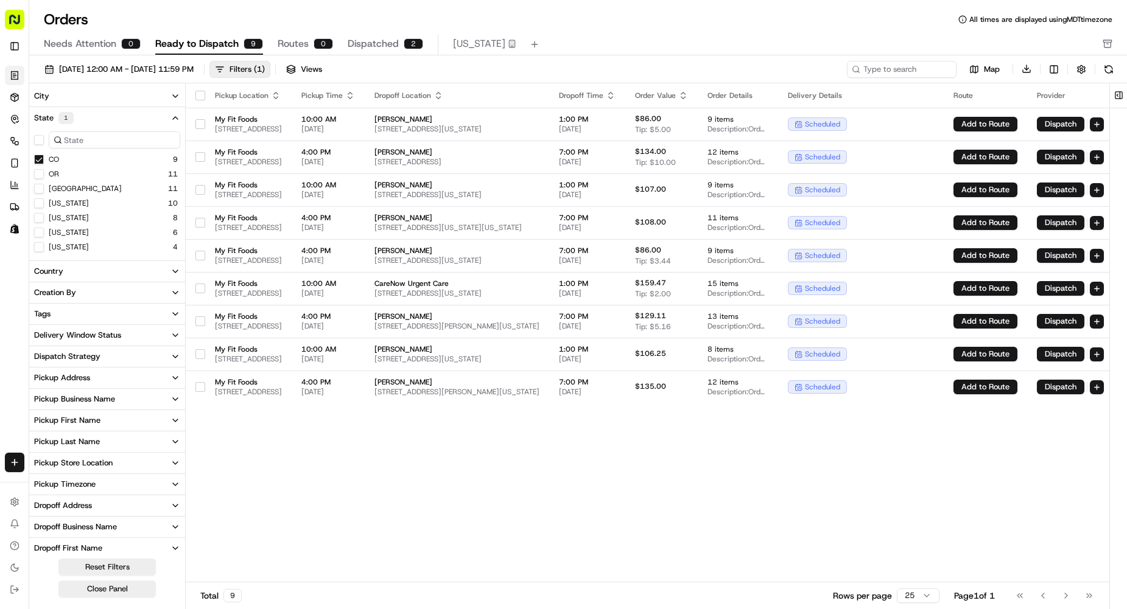
click at [200, 96] on button "button" at bounding box center [200, 96] width 10 height 10
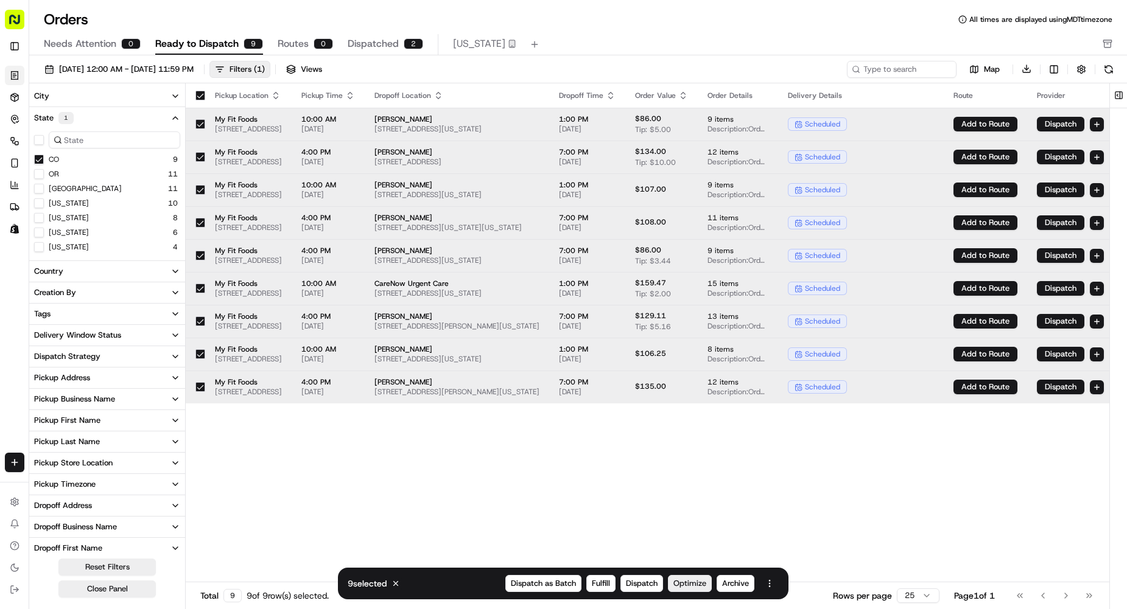
click at [676, 583] on span "Optimize" at bounding box center [690, 583] width 33 height 11
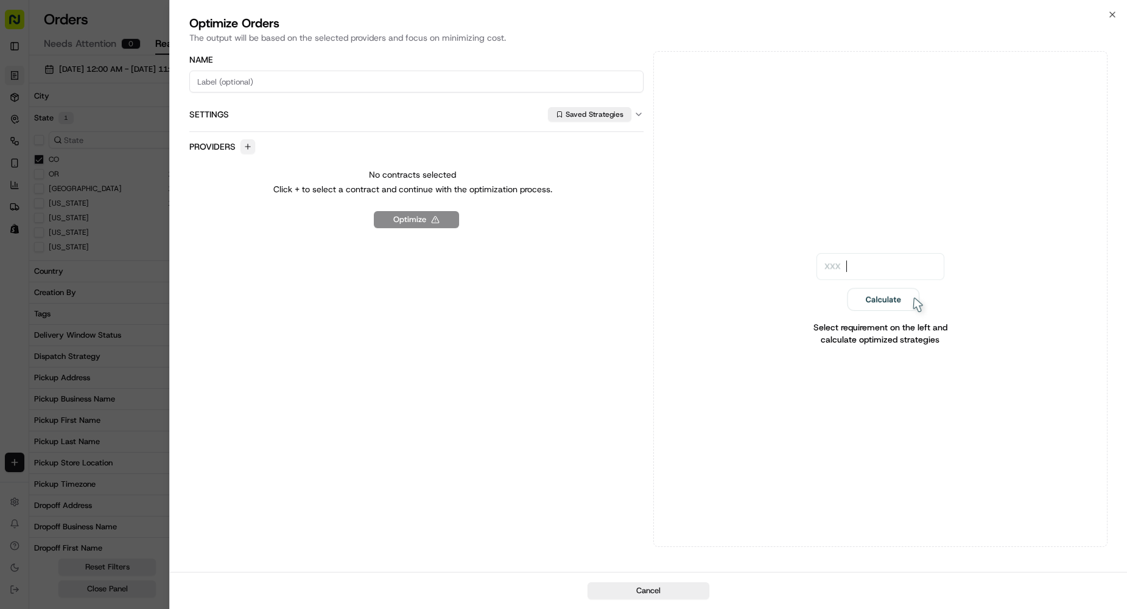
click at [246, 146] on button "button" at bounding box center [247, 146] width 15 height 15
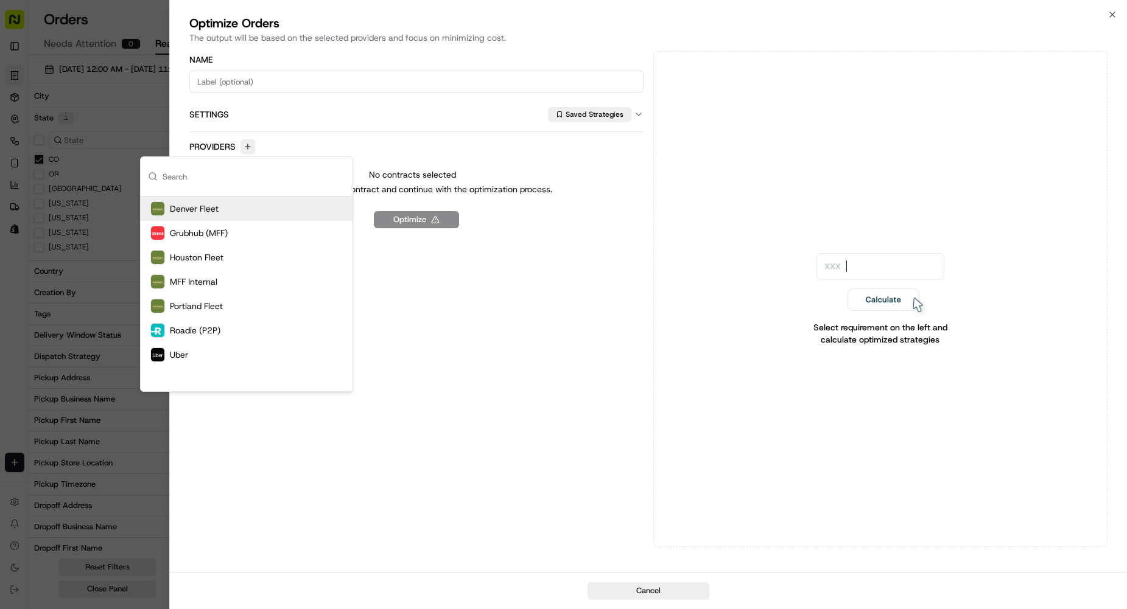
click at [239, 214] on div "Denver Fleet" at bounding box center [247, 209] width 212 height 24
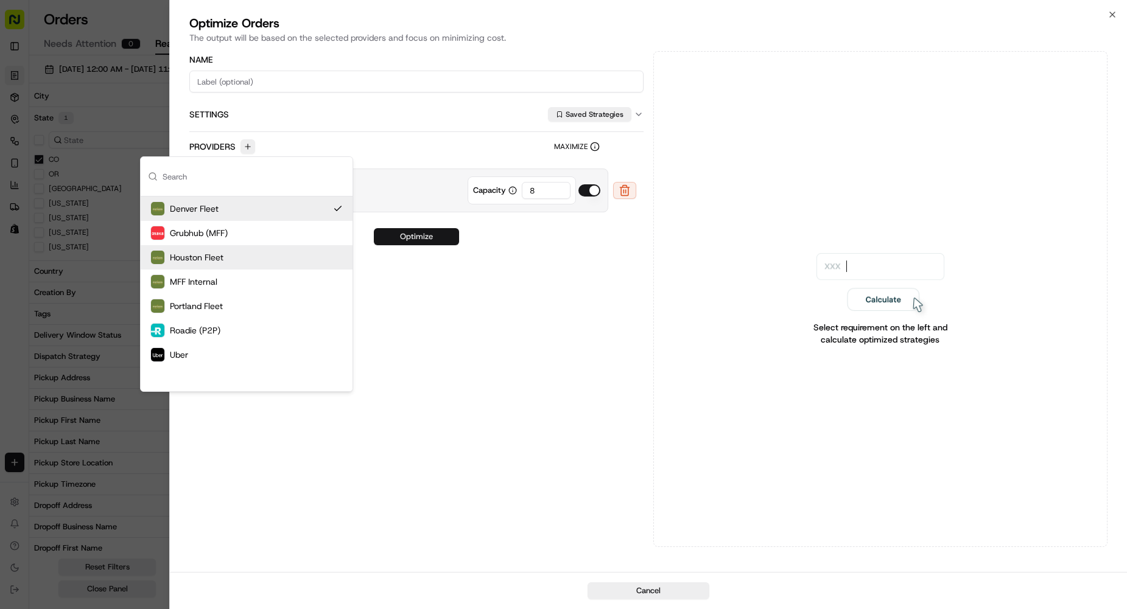
click at [447, 237] on button "Optimize" at bounding box center [416, 236] width 85 height 17
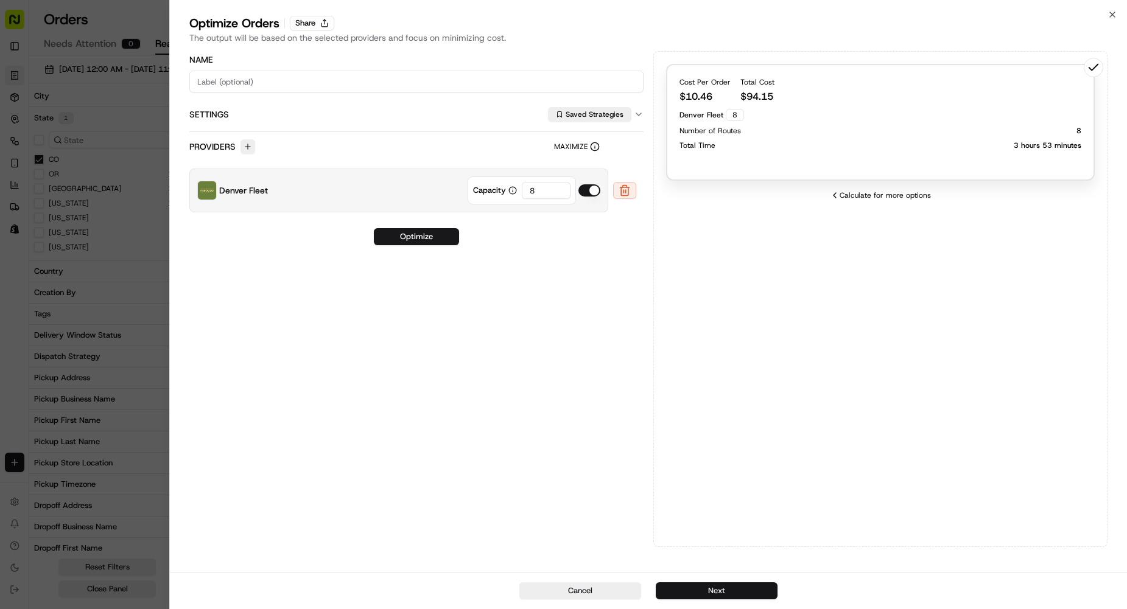
click at [749, 589] on button "Next" at bounding box center [717, 591] width 122 height 17
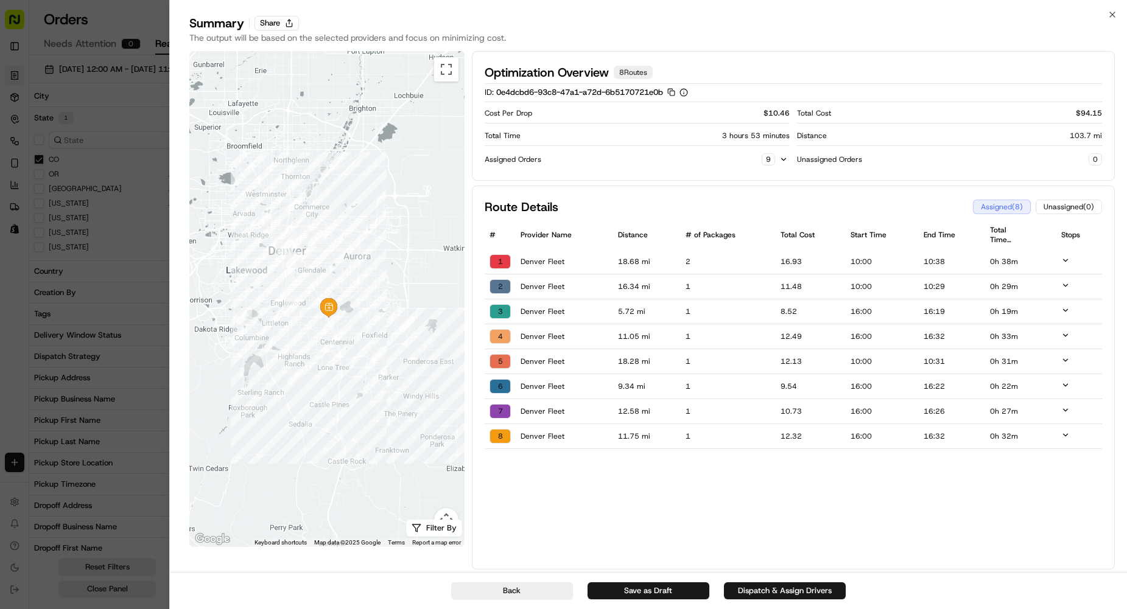
click at [1066, 261] on icon at bounding box center [1065, 260] width 9 height 9
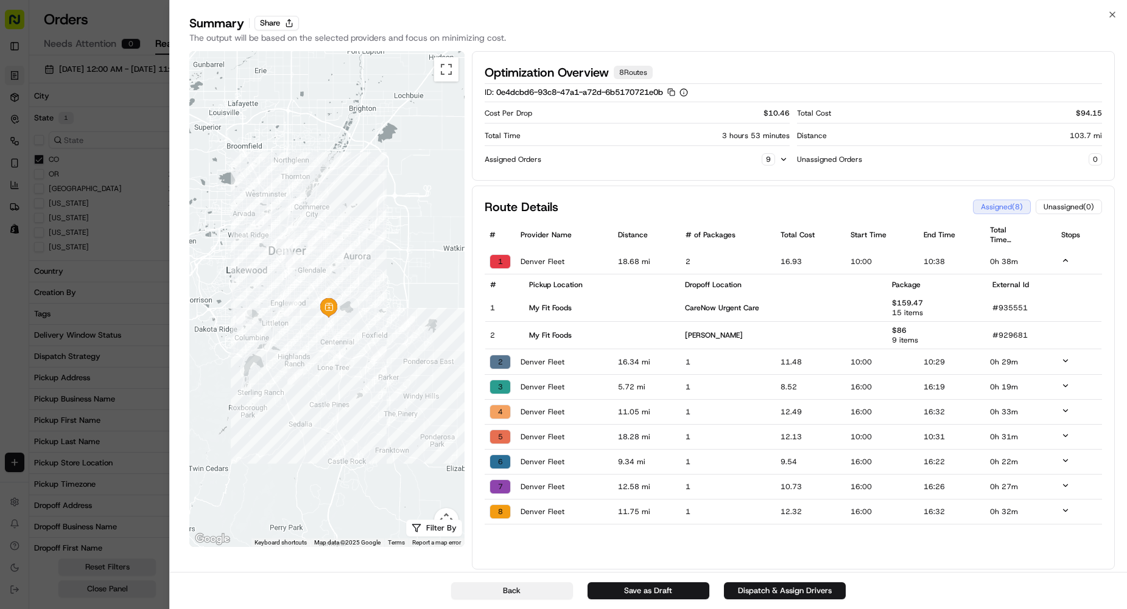
click at [533, 591] on button "Back" at bounding box center [512, 591] width 122 height 17
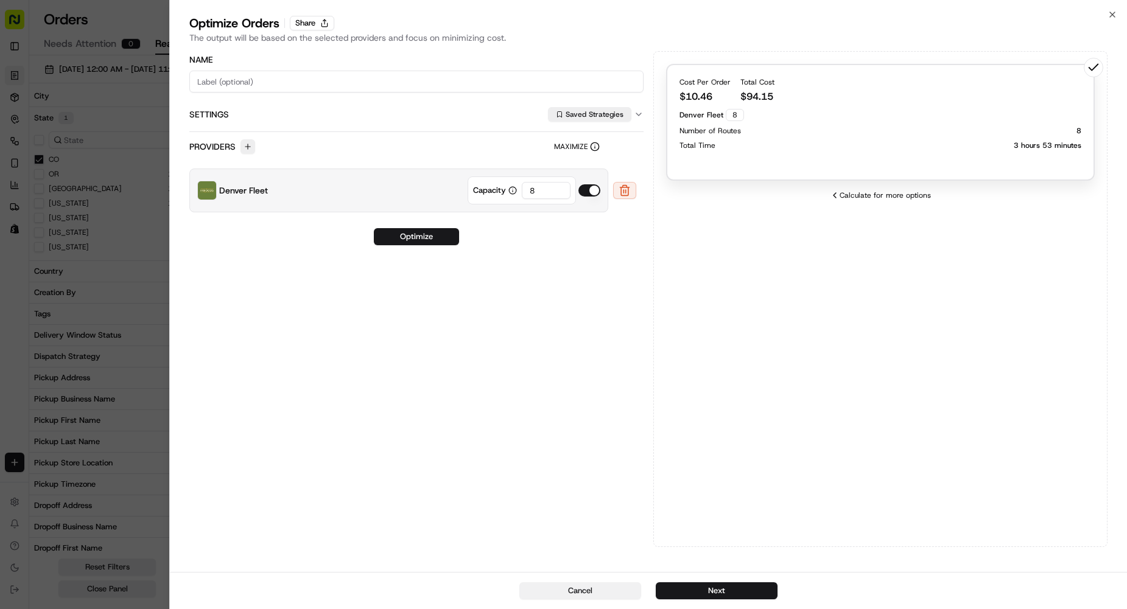
click at [533, 591] on button "Cancel" at bounding box center [580, 591] width 122 height 17
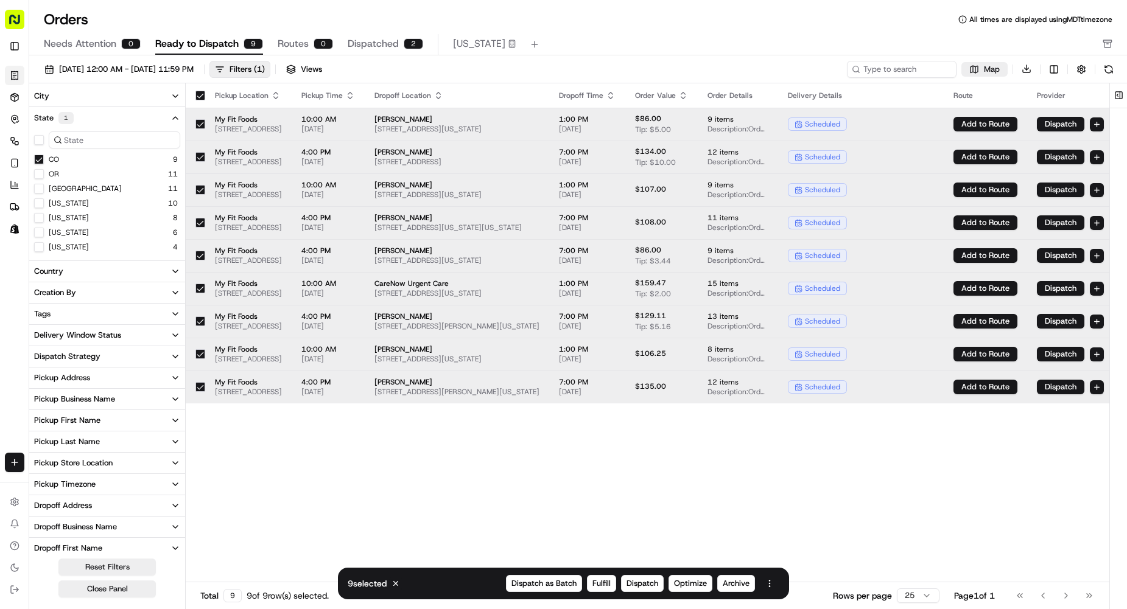
click at [996, 69] on span "Map" at bounding box center [992, 69] width 16 height 11
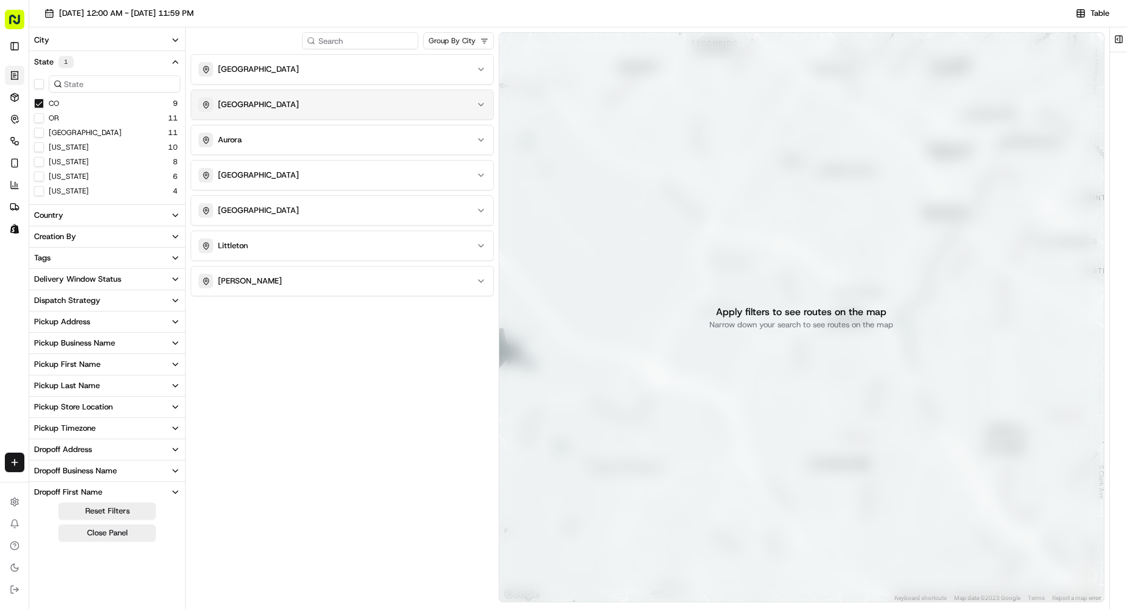
click at [319, 107] on div "Denver" at bounding box center [334, 104] width 273 height 15
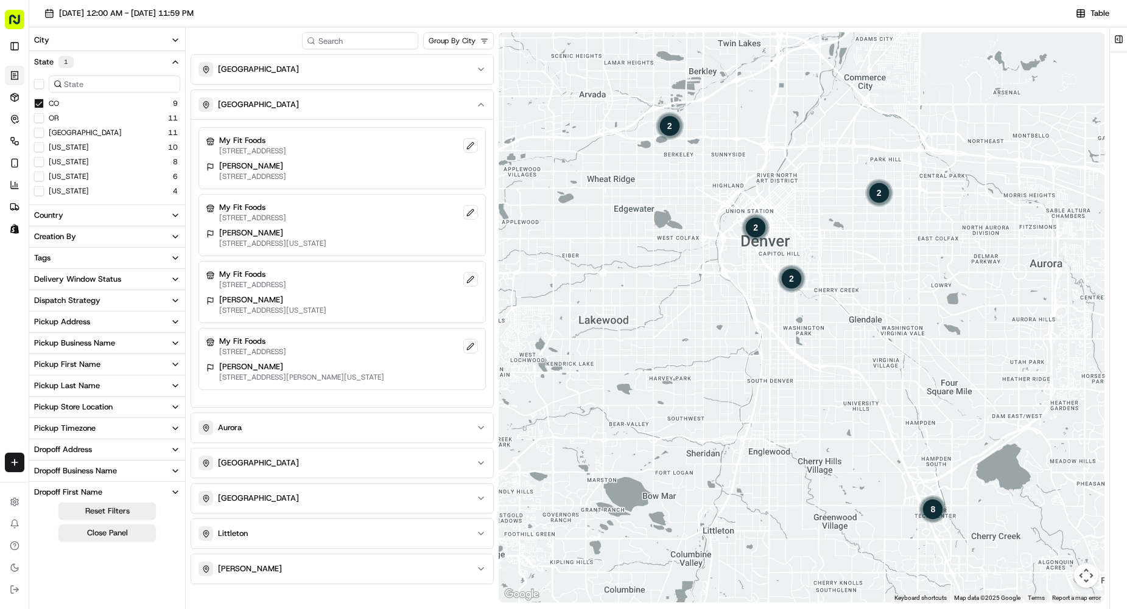
click at [788, 278] on div "2" at bounding box center [791, 278] width 29 height 29
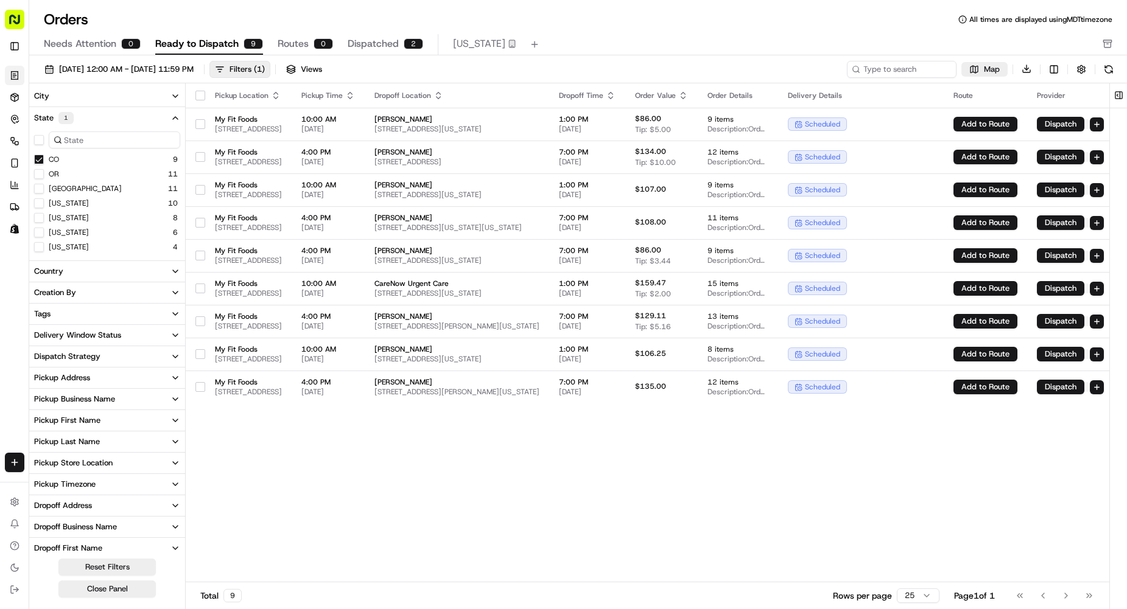
click at [992, 71] on span "Map" at bounding box center [992, 69] width 16 height 11
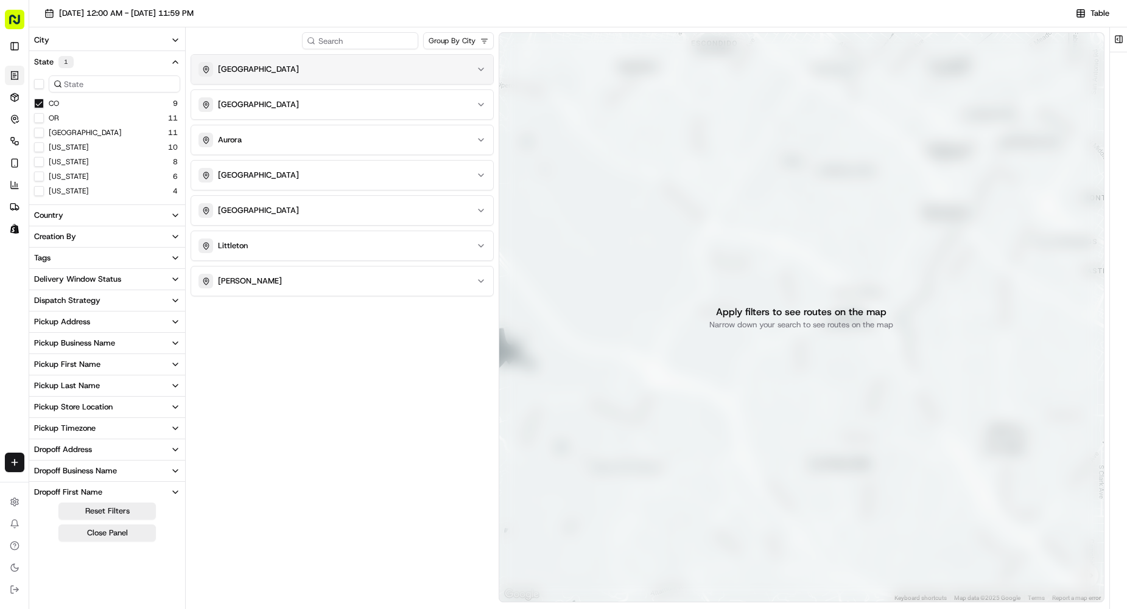
click at [348, 71] on div "Greenwood Village" at bounding box center [334, 69] width 273 height 15
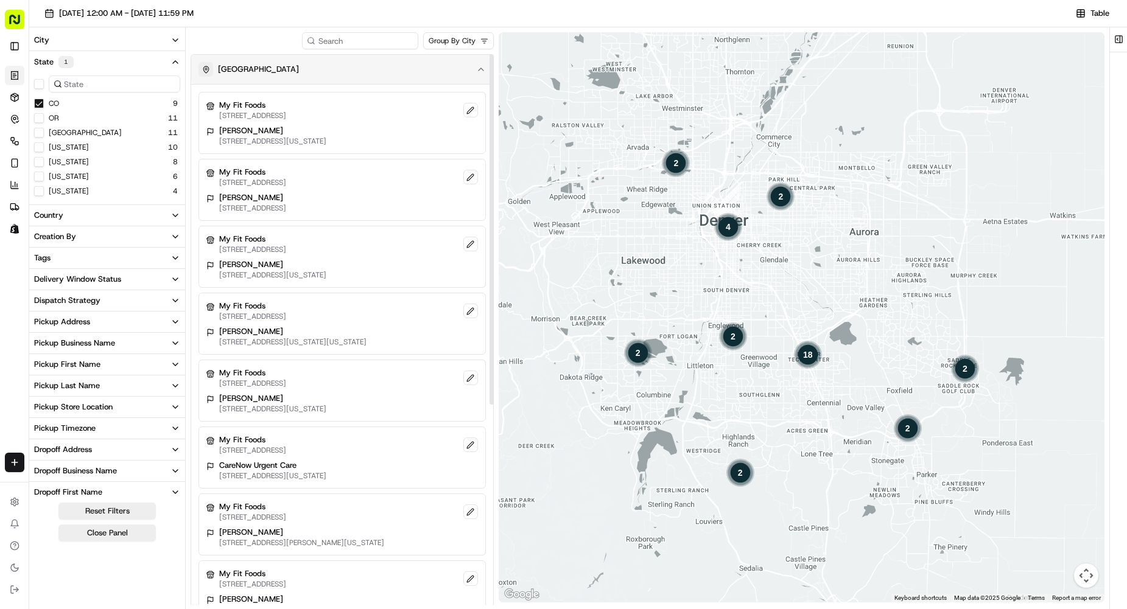
click at [399, 72] on div "Greenwood Village" at bounding box center [334, 69] width 273 height 15
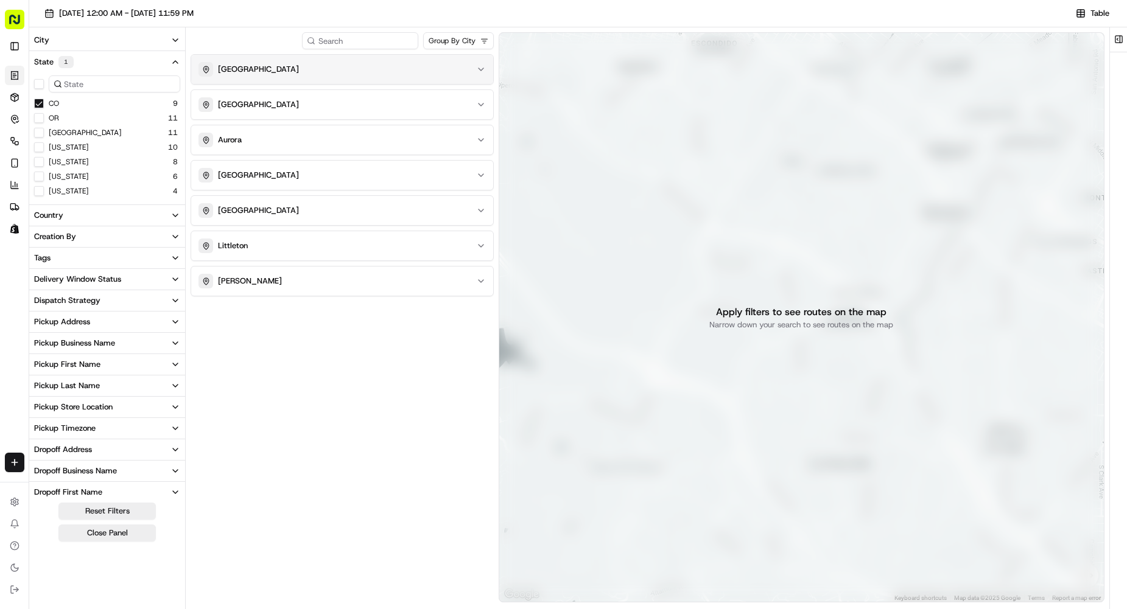
click at [319, 70] on div "Greenwood Village" at bounding box center [334, 69] width 273 height 15
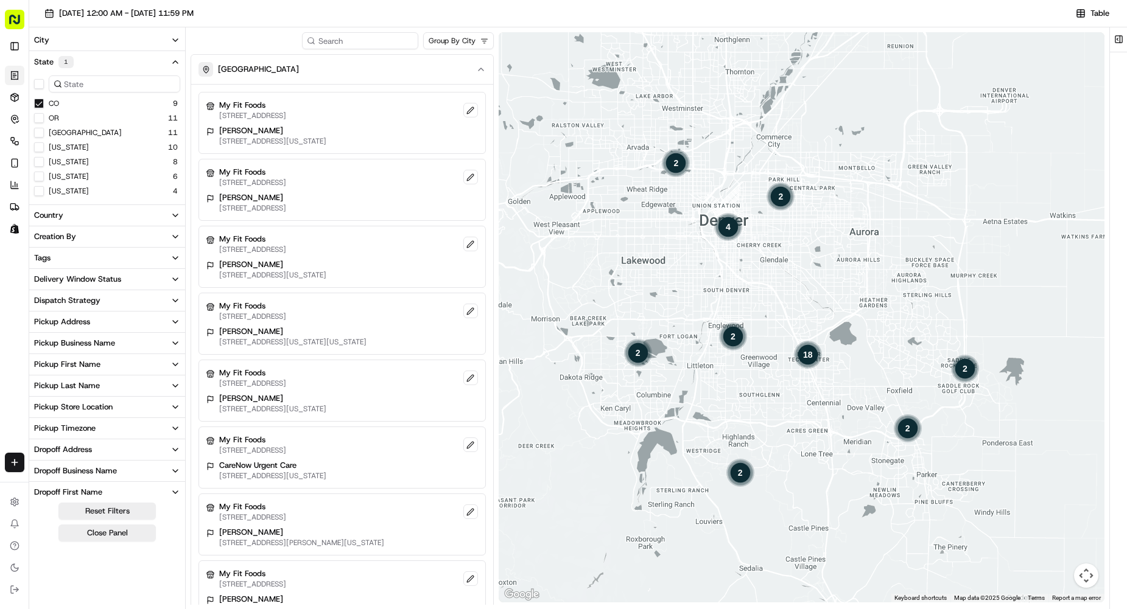
click at [673, 163] on div "2" at bounding box center [676, 162] width 29 height 29
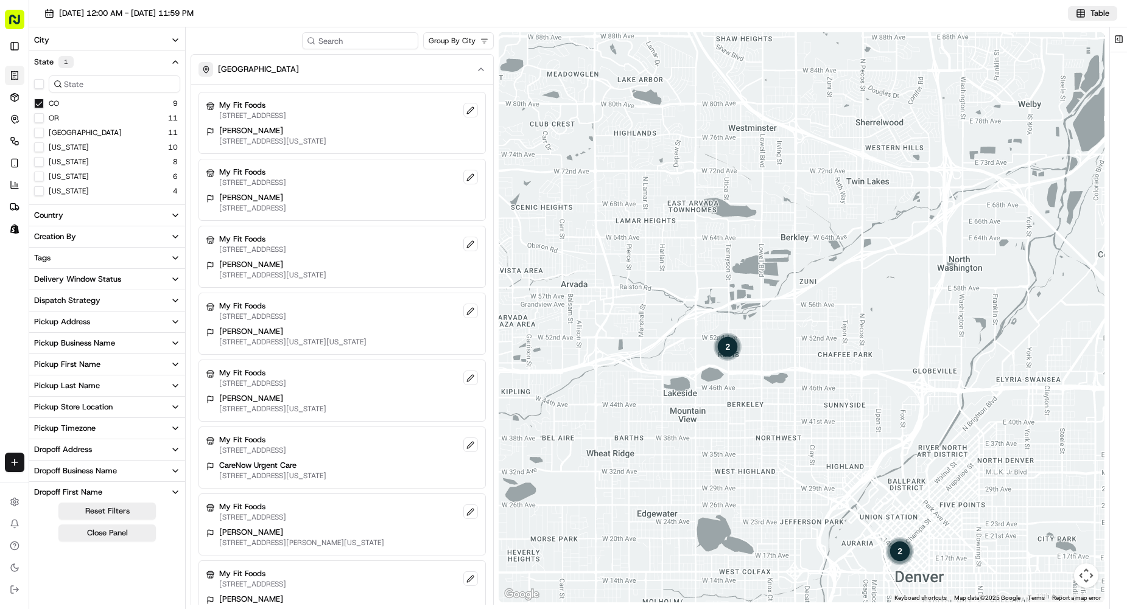
click at [1089, 12] on button "Table" at bounding box center [1092, 13] width 49 height 15
